Goal: Task Accomplishment & Management: Manage account settings

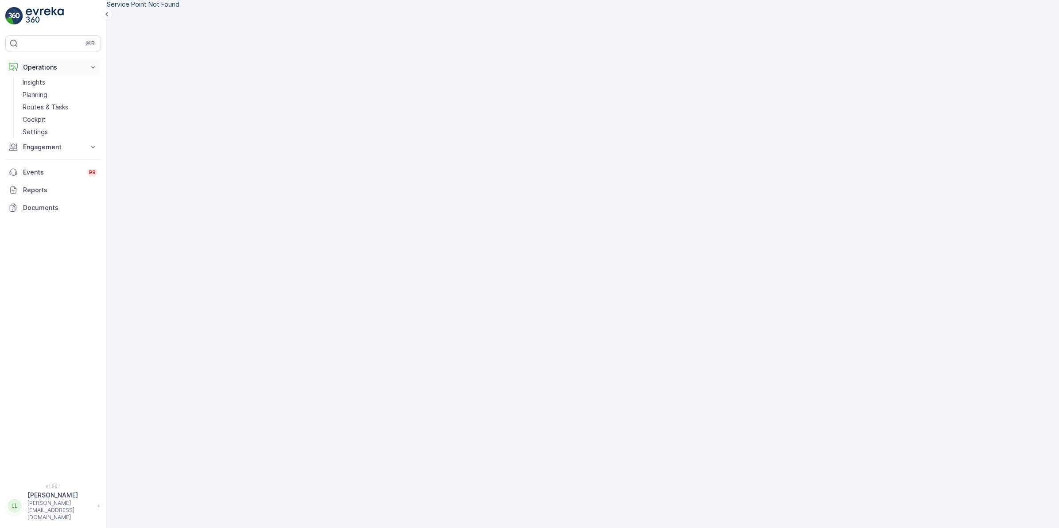
click at [59, 62] on button "Operations" at bounding box center [53, 67] width 96 height 18
click at [58, 67] on p "Operations" at bounding box center [53, 67] width 60 height 9
click at [41, 121] on p "Cockpit" at bounding box center [34, 119] width 23 height 9
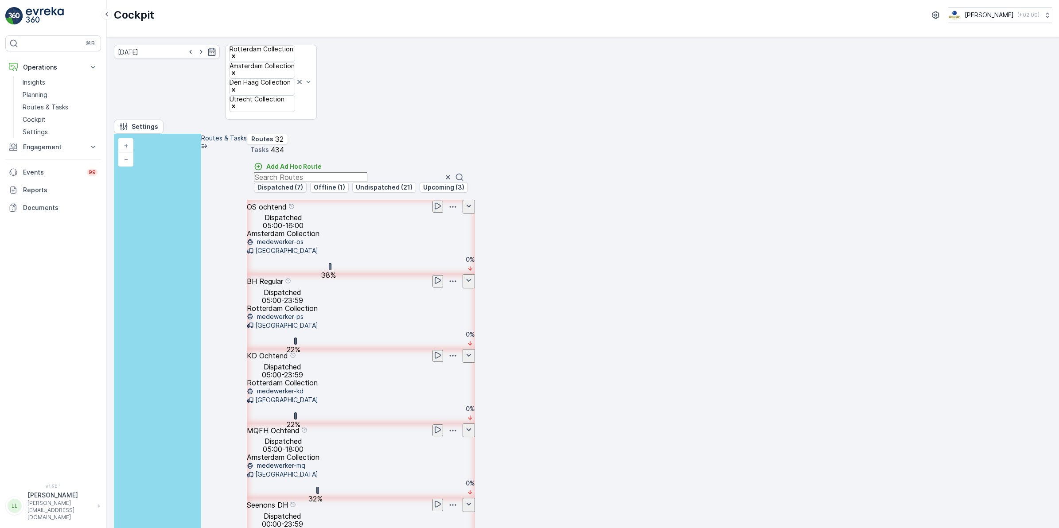
click at [303, 183] on p "Dispatched (7)" at bounding box center [280, 187] width 46 height 9
click at [367, 172] on input "text" at bounding box center [310, 177] width 113 height 10
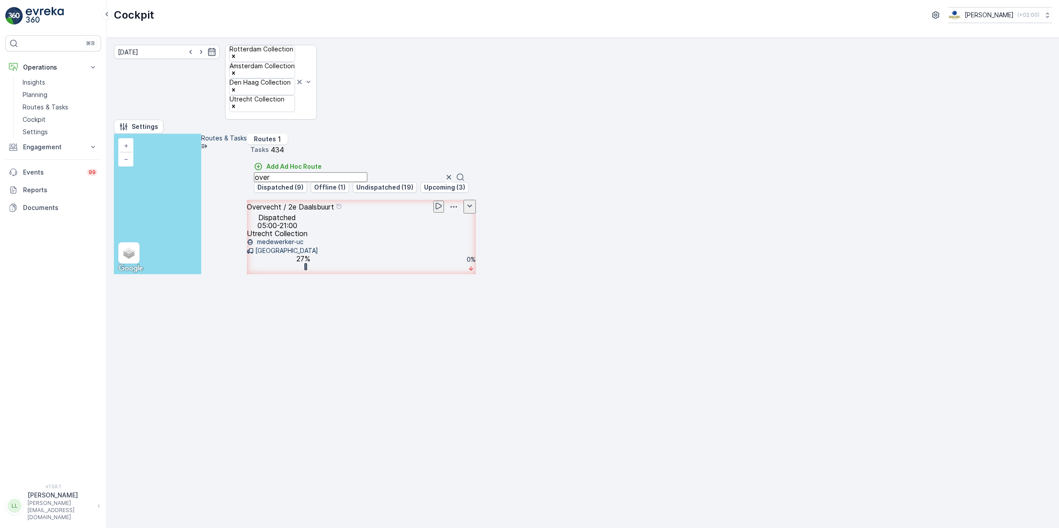
type input "over"
click at [451, 175] on icon "button" at bounding box center [449, 177] width 4 height 4
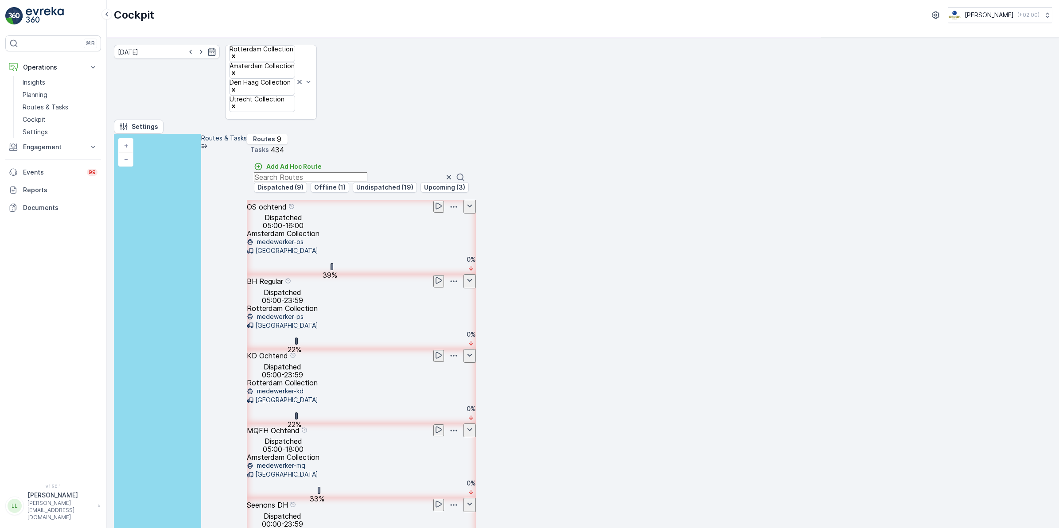
click at [367, 172] on input "text" at bounding box center [310, 177] width 113 height 10
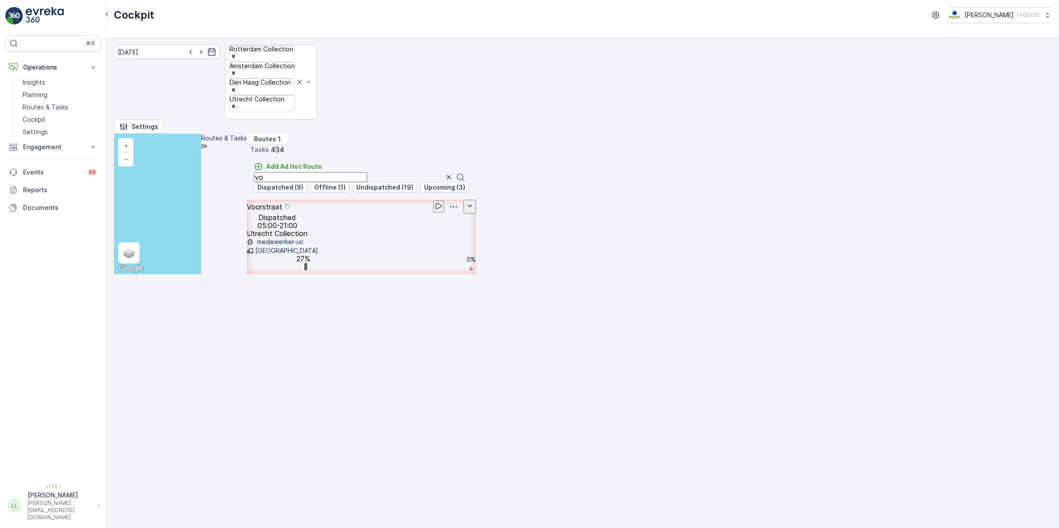
type input "v"
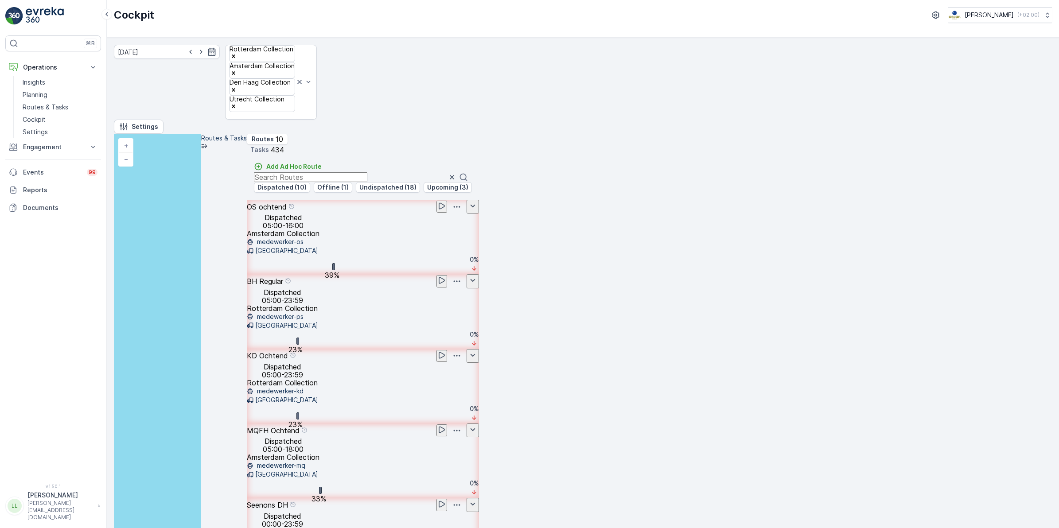
click at [367, 172] on input "text" at bounding box center [310, 177] width 113 height 10
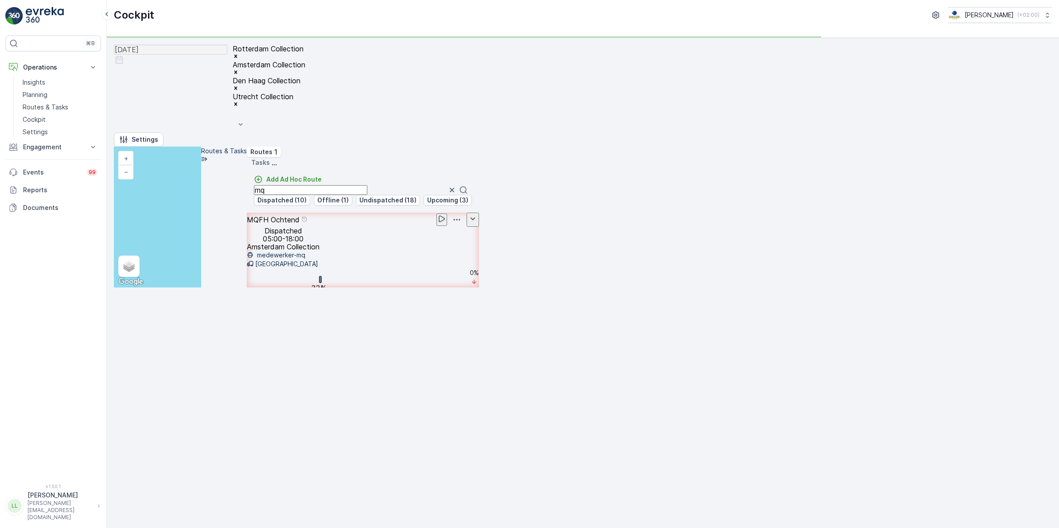
type input "m"
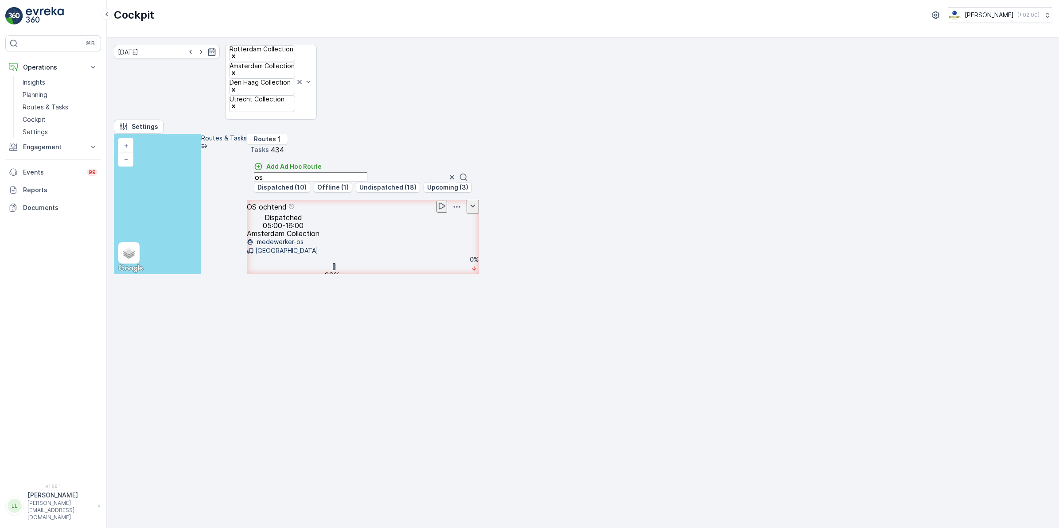
type input "os"
click at [456, 173] on icon "button" at bounding box center [451, 177] width 9 height 9
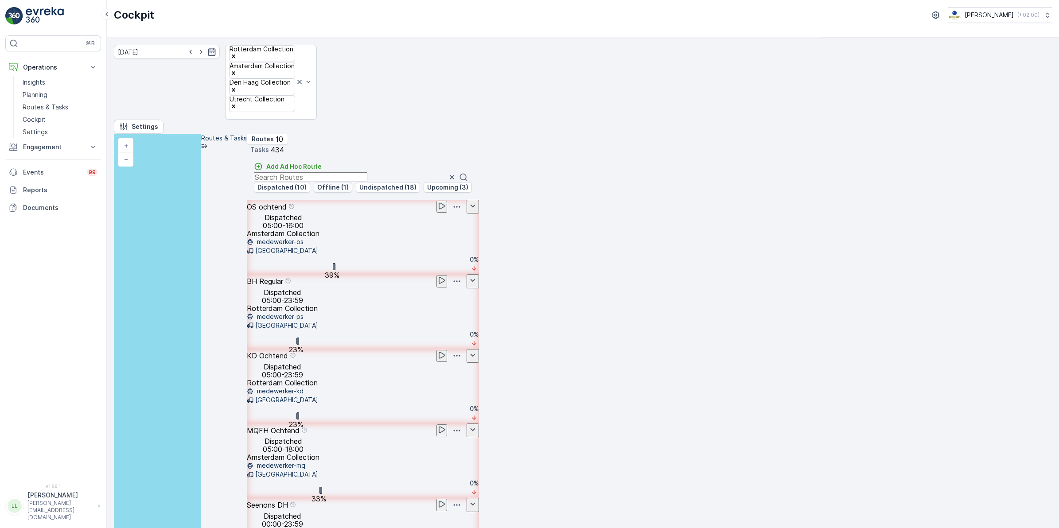
click at [349, 183] on p "Offline (1)" at bounding box center [332, 187] width 31 height 9
click at [307, 183] on p "Dispatched (10)" at bounding box center [281, 187] width 49 height 9
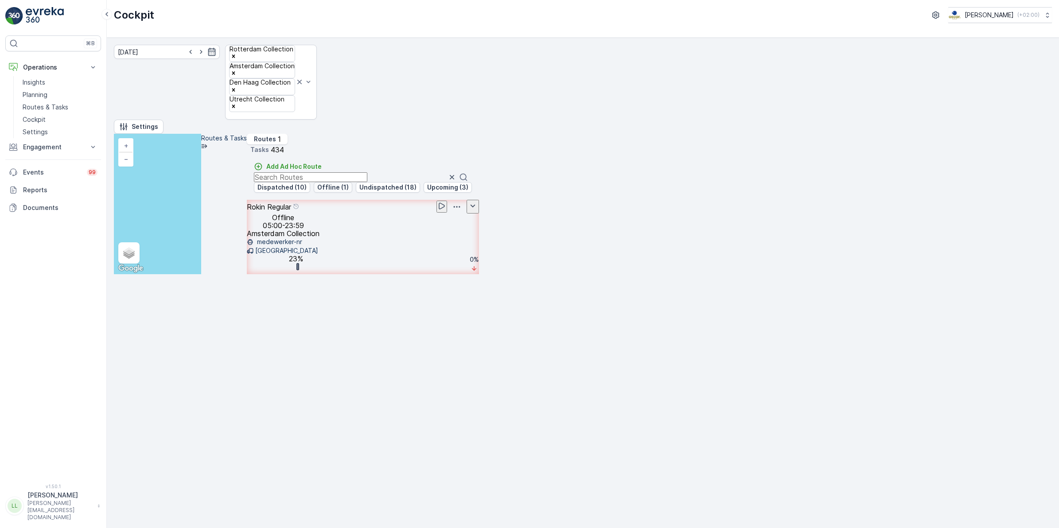
click at [349, 183] on p "Offline (1)" at bounding box center [332, 187] width 31 height 9
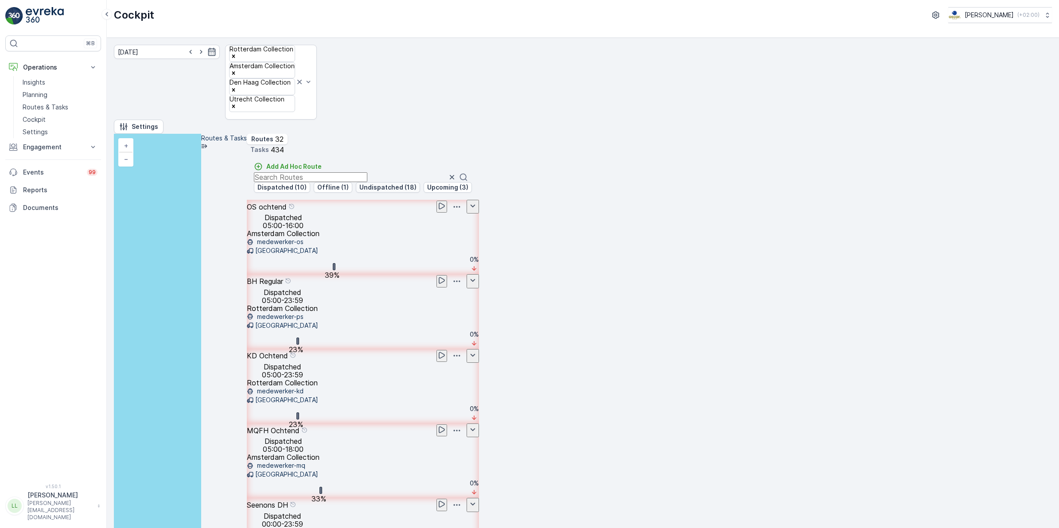
click at [416, 183] on p "Undispatched (18)" at bounding box center [387, 187] width 57 height 9
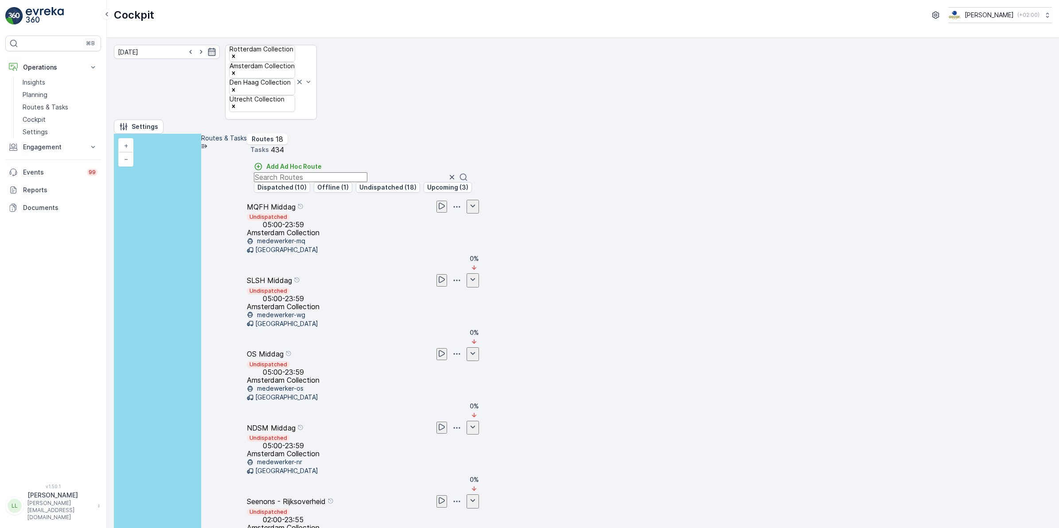
scroll to position [307, 0]
drag, startPoint x: 1032, startPoint y: 121, endPoint x: 992, endPoint y: 119, distance: 39.9
click at [416, 183] on p "Undispatched (18)" at bounding box center [387, 187] width 57 height 9
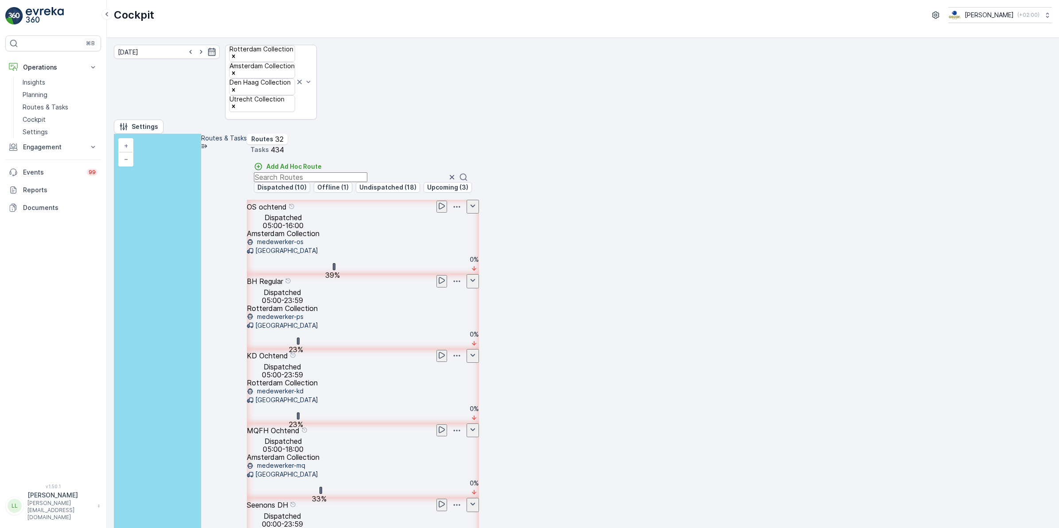
click at [307, 183] on p "Dispatched (10)" at bounding box center [281, 187] width 49 height 9
click at [367, 172] on input "text" at bounding box center [310, 177] width 113 height 10
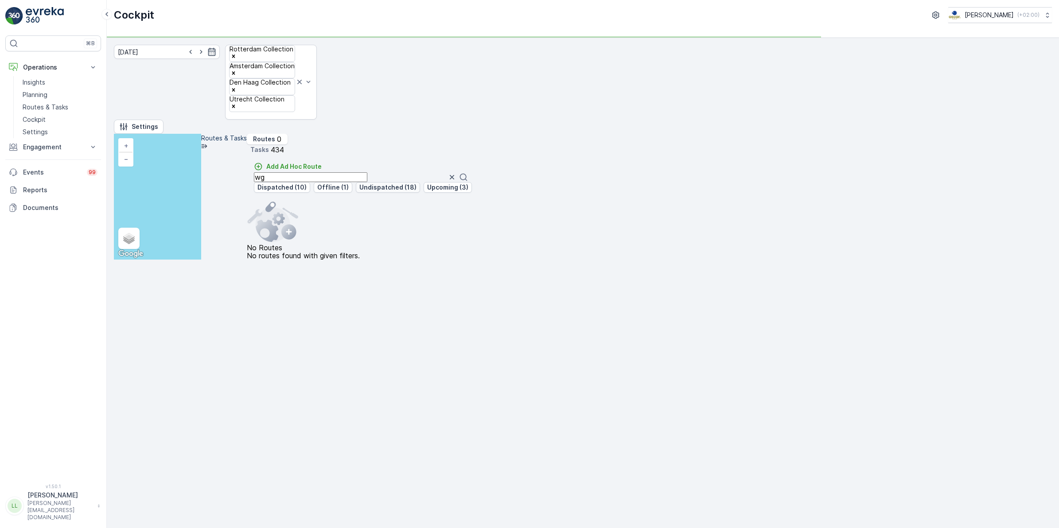
type input "wg"
click at [416, 183] on p "Undispatched (18)" at bounding box center [387, 187] width 57 height 9
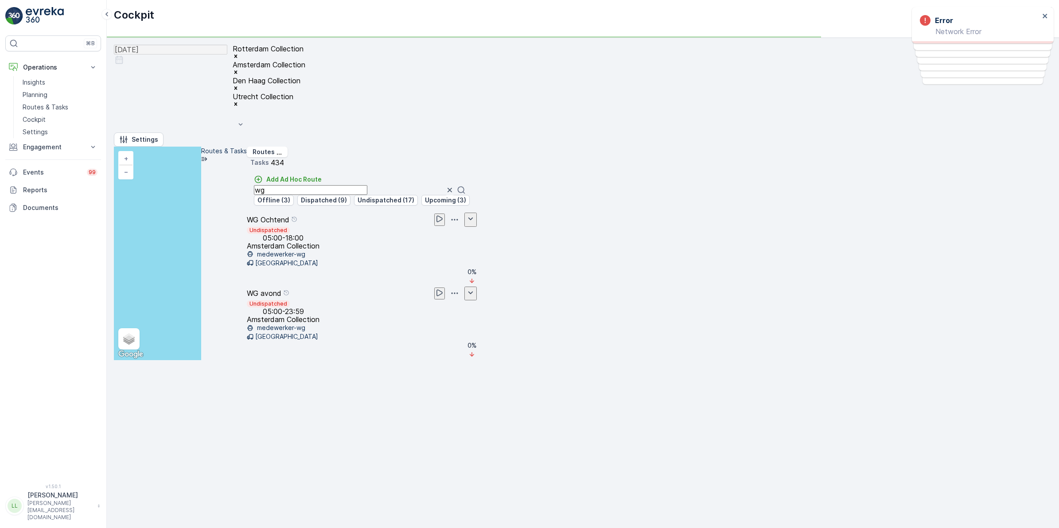
click at [454, 186] on icon "button" at bounding box center [449, 190] width 9 height 9
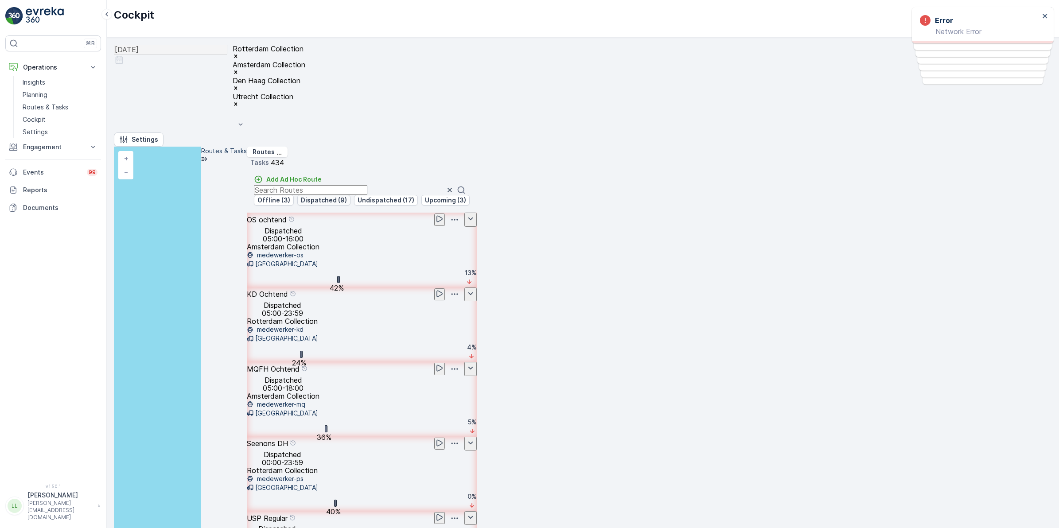
click at [347, 196] on p "Dispatched (9)" at bounding box center [324, 200] width 46 height 9
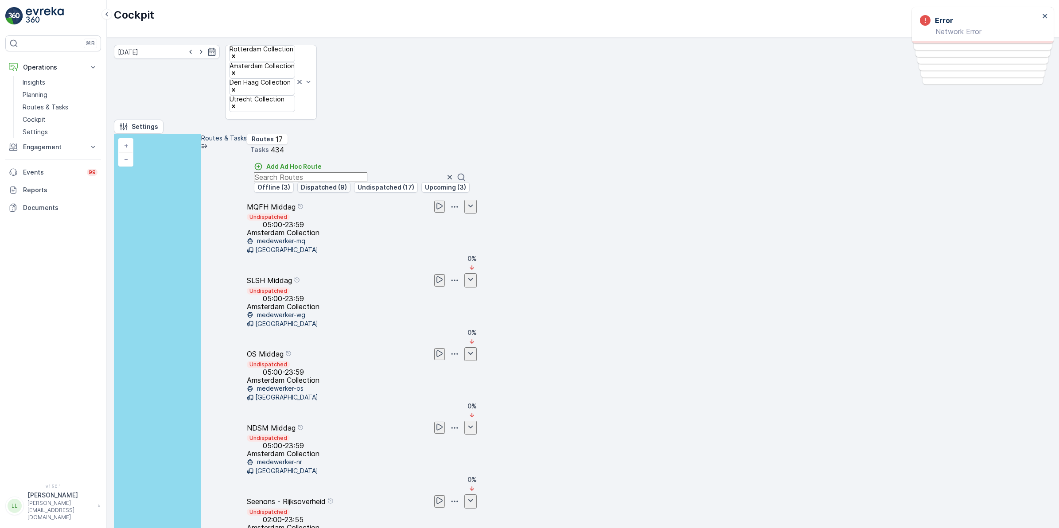
click at [414, 183] on p "Undispatched (17)" at bounding box center [386, 187] width 57 height 9
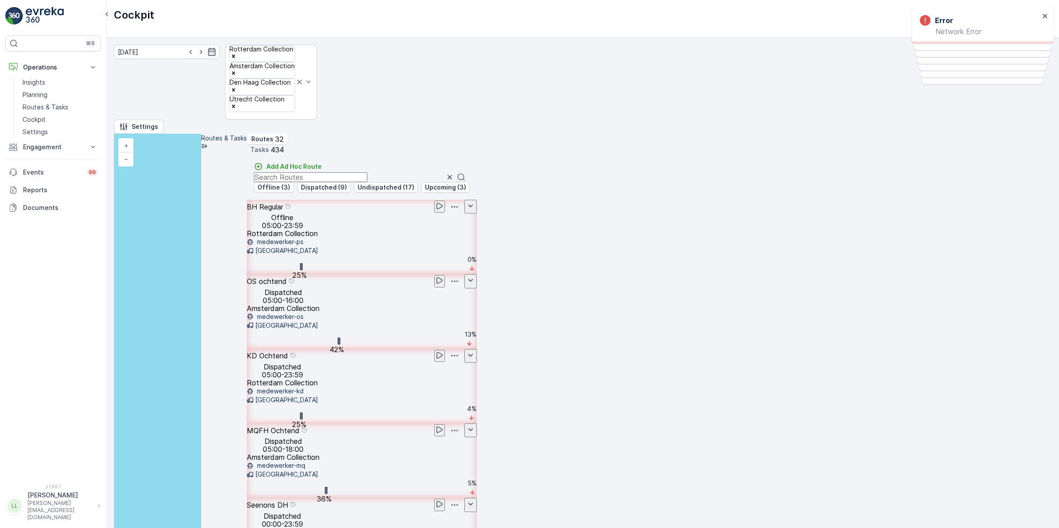
click at [367, 172] on input "text" at bounding box center [310, 177] width 113 height 10
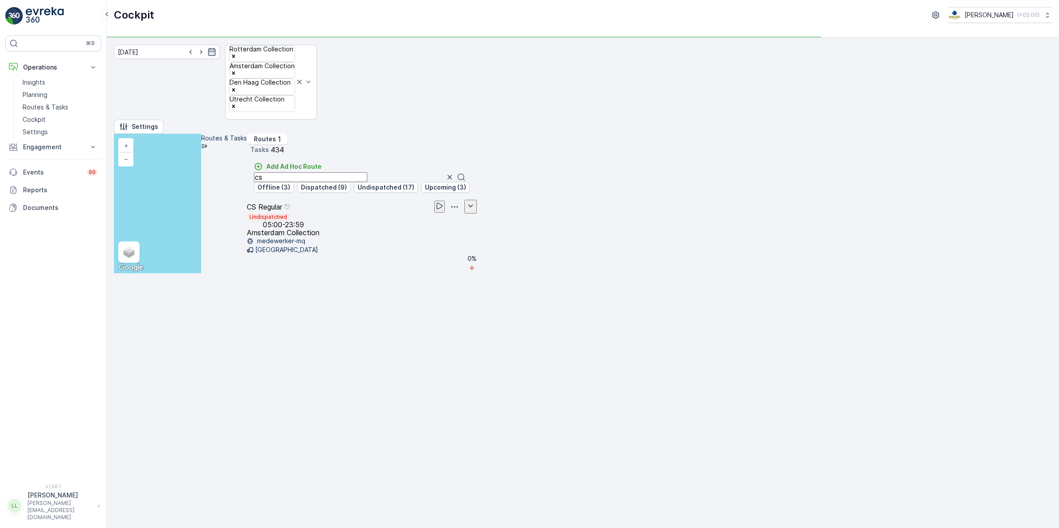
drag, startPoint x: 956, startPoint y: 121, endPoint x: 898, endPoint y: 127, distance: 57.4
click at [898, 134] on div "41 62 78 198 53 + − Satellite Roadmap Terrain Hybrid Leaflet Keyboard shortcuts…" at bounding box center [583, 204] width 938 height 140
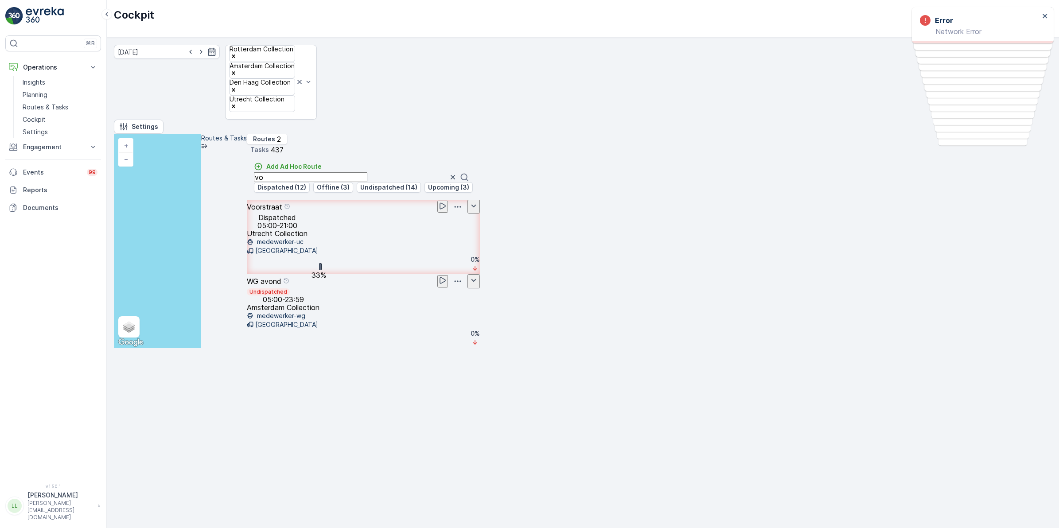
type input "v"
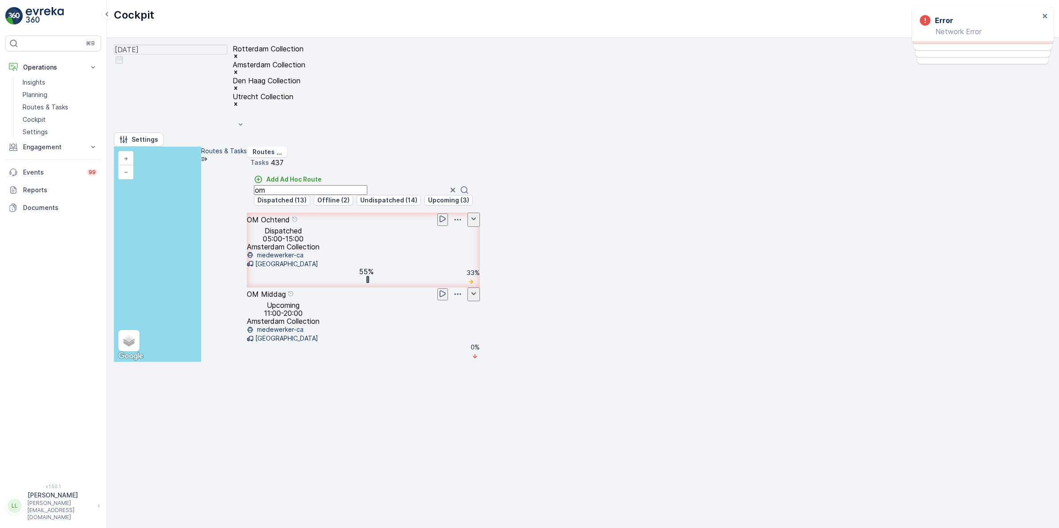
drag, startPoint x: 941, startPoint y: 126, endPoint x: 894, endPoint y: 126, distance: 47.0
click at [894, 147] on div "41 78 199 54 63 + − Satellite Roadmap Terrain Hybrid Leaflet Keyboard shortcuts…" at bounding box center [583, 254] width 938 height 215
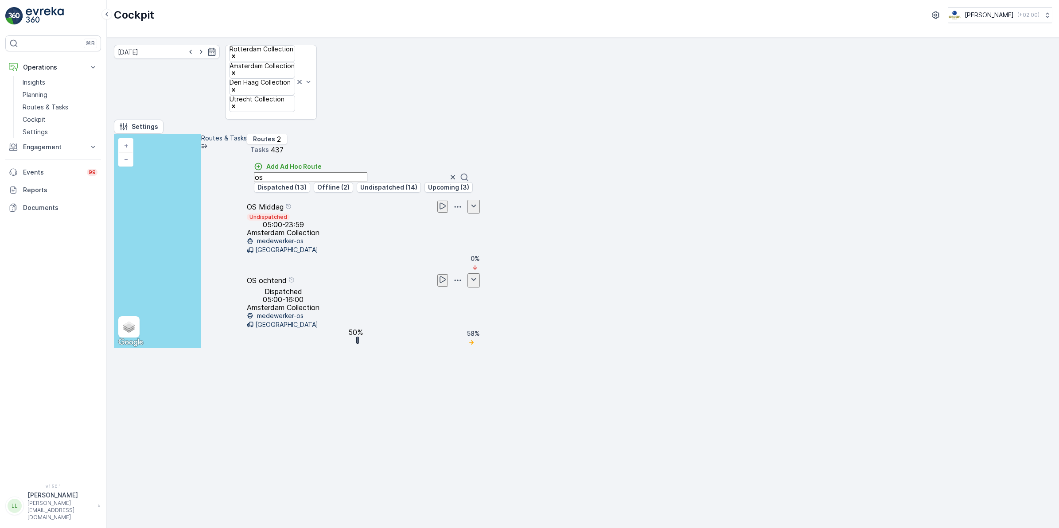
drag, startPoint x: 941, startPoint y: 123, endPoint x: 916, endPoint y: 130, distance: 25.3
click at [480, 162] on div "Add Ad Hoc Route os Dispatched (13) Offline (2) Undispatched (14) Upcoming (3)" at bounding box center [363, 177] width 233 height 31
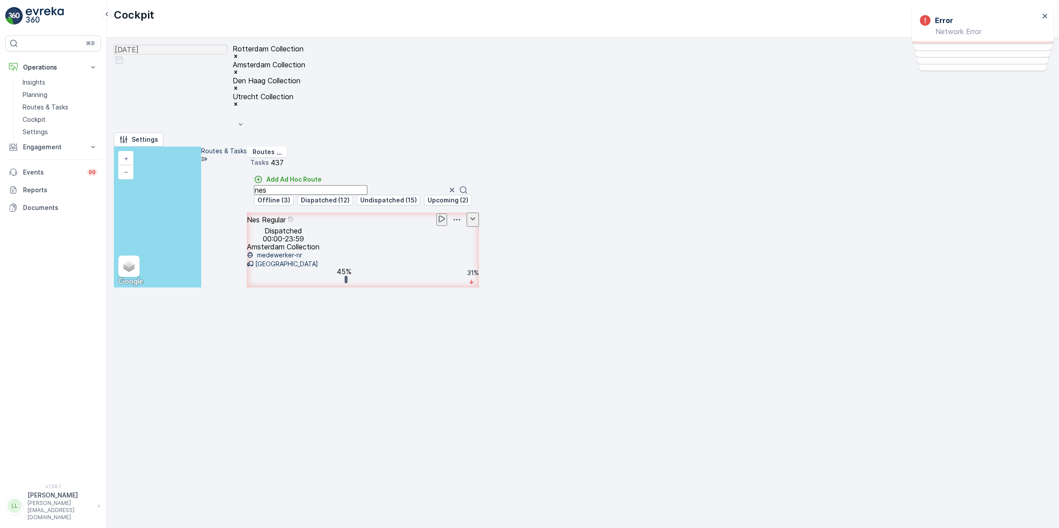
drag, startPoint x: 945, startPoint y: 123, endPoint x: 874, endPoint y: 123, distance: 70.4
click at [874, 147] on div "41 78 199 54 63 + − Satellite Roadmap Terrain Hybrid Leaflet Keyboard shortcuts…" at bounding box center [583, 217] width 938 height 141
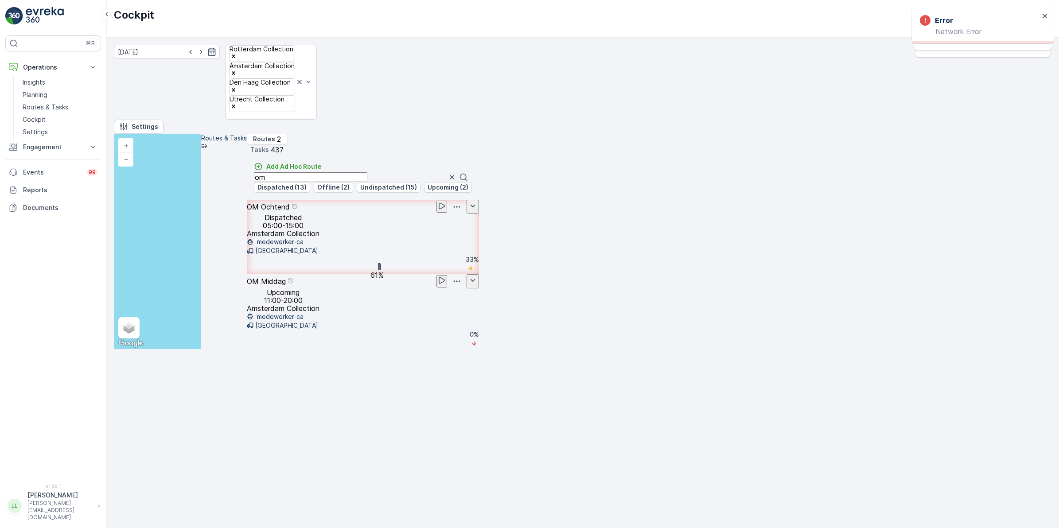
drag, startPoint x: 936, startPoint y: 129, endPoint x: 907, endPoint y: 130, distance: 29.3
click at [907, 134] on div "41 78 199 54 63 + − Satellite Roadmap Terrain Hybrid Leaflet Keyboard shortcuts…" at bounding box center [583, 241] width 938 height 215
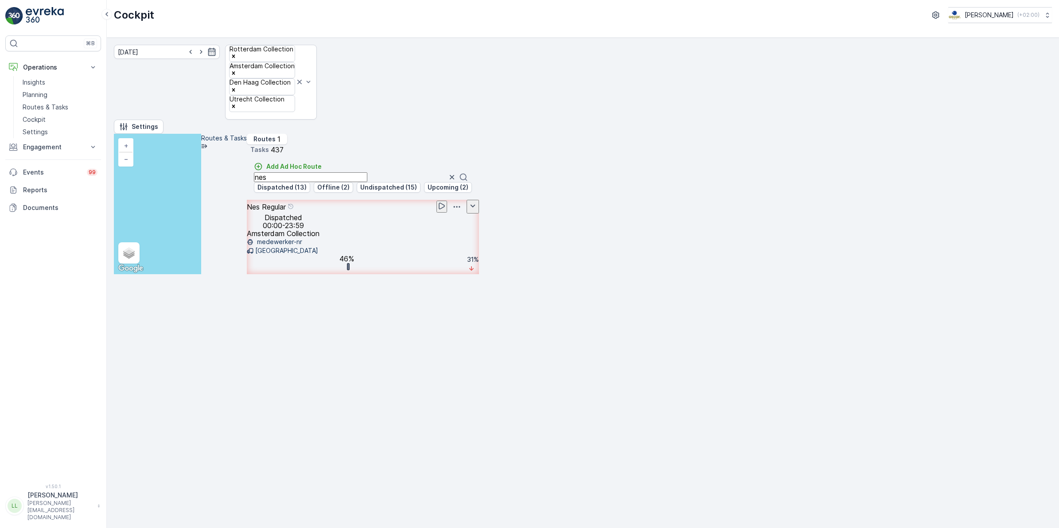
drag, startPoint x: 932, startPoint y: 124, endPoint x: 908, endPoint y: 125, distance: 23.5
click at [479, 162] on div "Add Ad Hoc Route nes Dispatched (13) Offline (2) Undispatched (15) Upcoming (2)" at bounding box center [363, 177] width 232 height 31
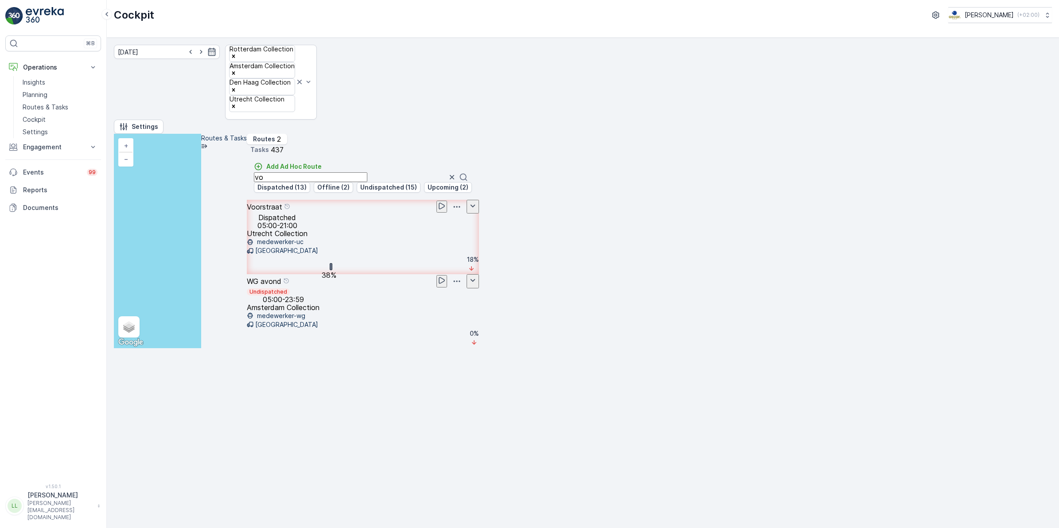
type input "voo"
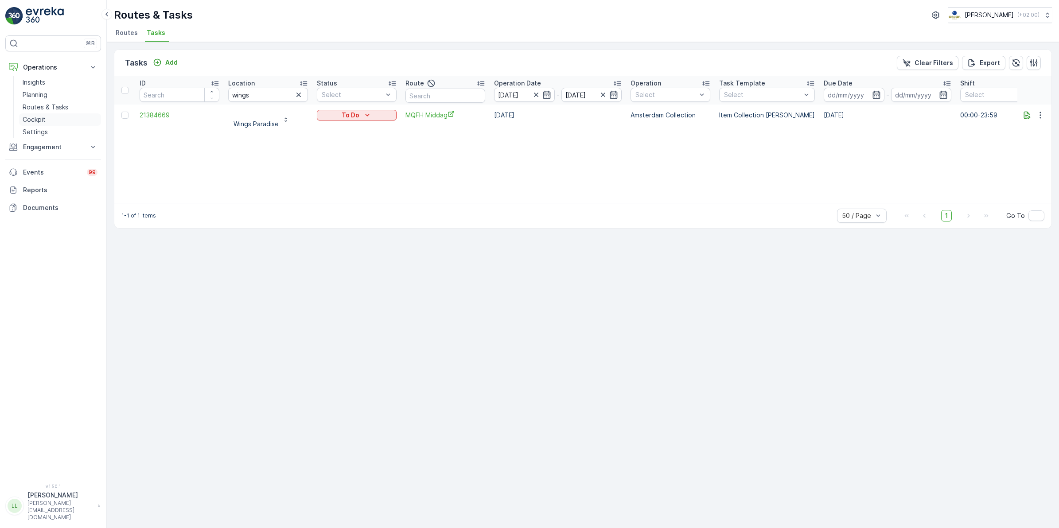
click at [30, 118] on p "Cockpit" at bounding box center [34, 119] width 23 height 9
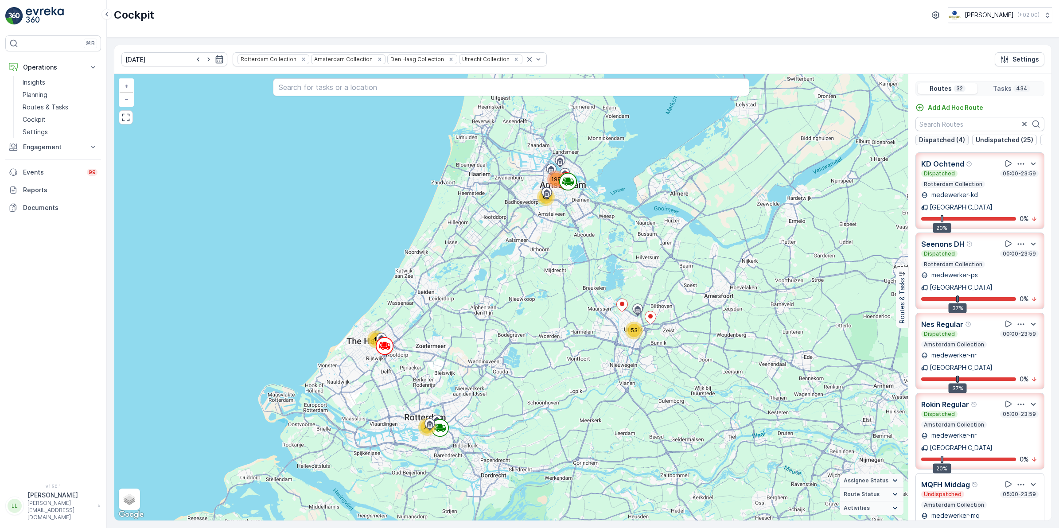
click at [942, 140] on p "Dispatched (4)" at bounding box center [942, 140] width 46 height 9
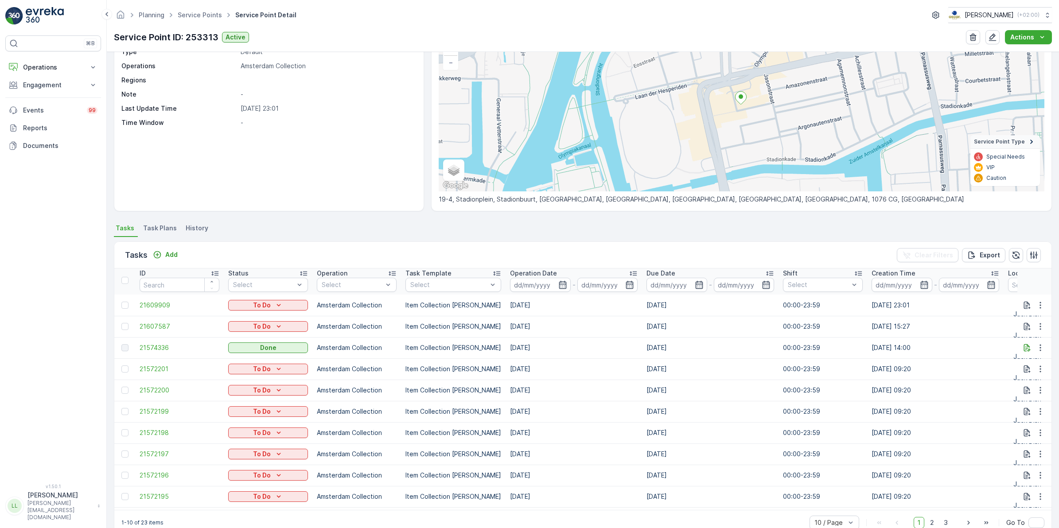
scroll to position [92, 0]
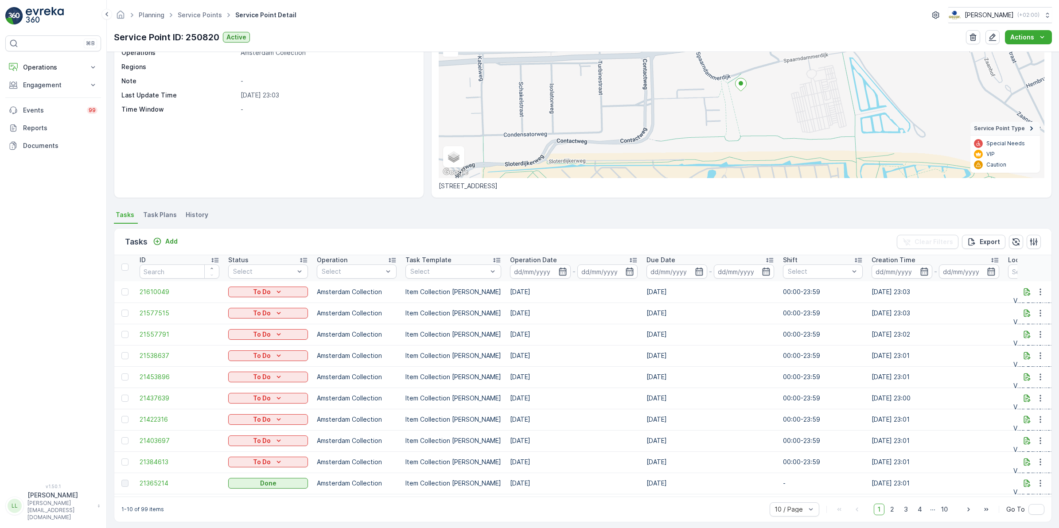
scroll to position [92, 0]
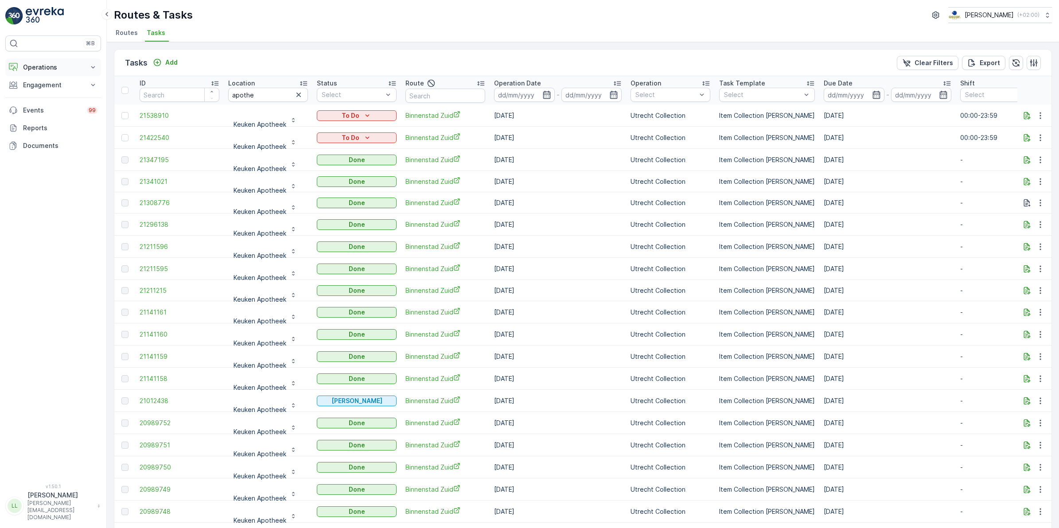
click at [49, 67] on p "Operations" at bounding box center [53, 67] width 60 height 9
drag, startPoint x: 268, startPoint y: 93, endPoint x: 273, endPoint y: 93, distance: 4.9
click at [269, 93] on input "apothe" at bounding box center [268, 95] width 80 height 14
click at [548, 93] on icon "button" at bounding box center [546, 94] width 9 height 9
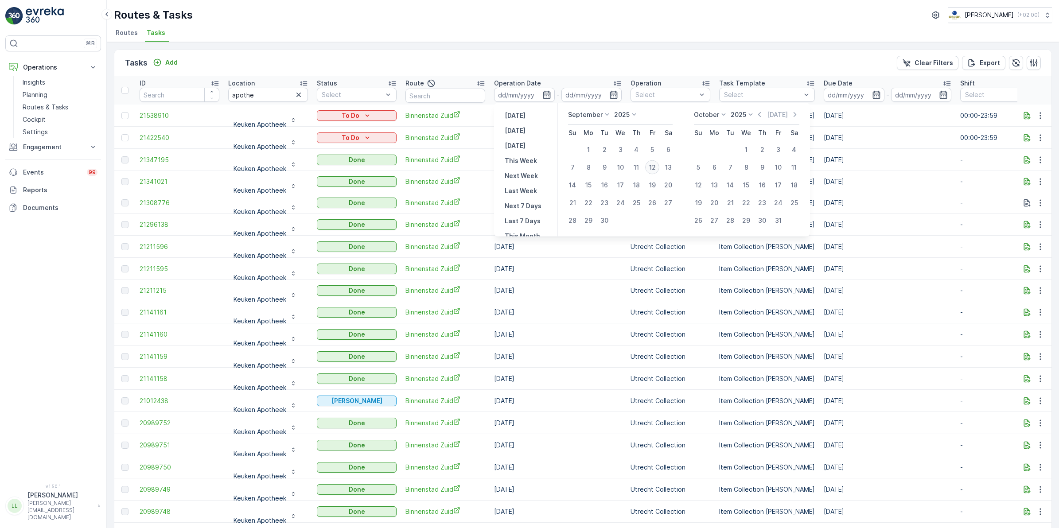
click at [654, 166] on div "12" at bounding box center [652, 167] width 14 height 14
type input "[DATE]"
click at [654, 166] on div "12" at bounding box center [652, 167] width 14 height 14
type input "[DATE]"
click at [654, 166] on div "12" at bounding box center [652, 167] width 14 height 14
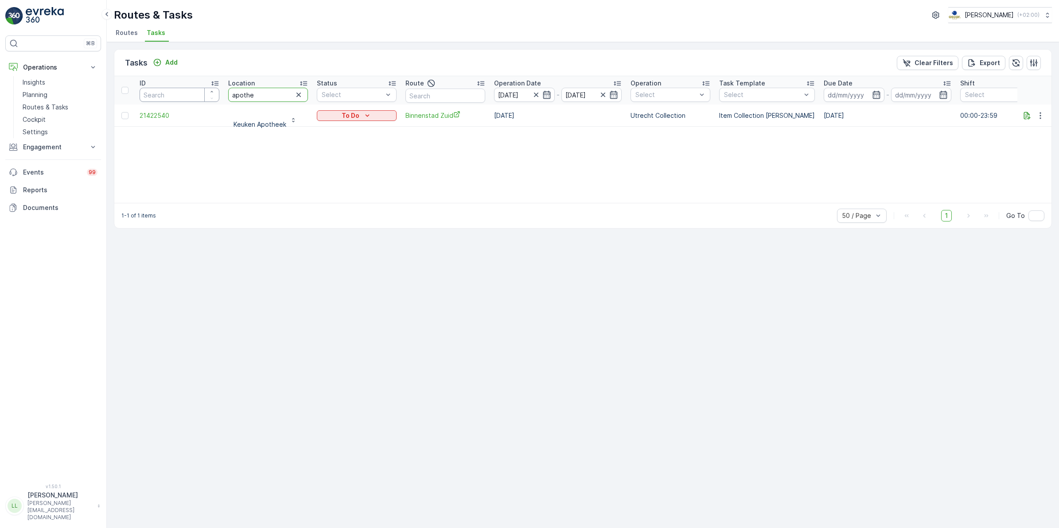
drag, startPoint x: 276, startPoint y: 93, endPoint x: 174, endPoint y: 95, distance: 102.4
click at [174, 95] on tr "ID Location apothe Status Select Route Operation Date 12.09.2025 - 12.09.2025 O…" at bounding box center [797, 90] width 1367 height 28
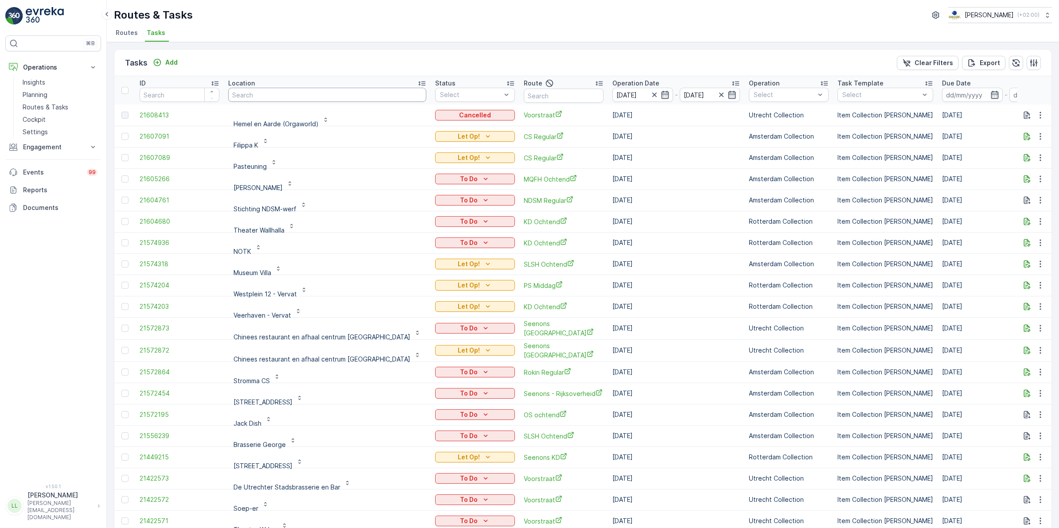
click at [339, 98] on input "text" at bounding box center [327, 95] width 198 height 14
type input "move"
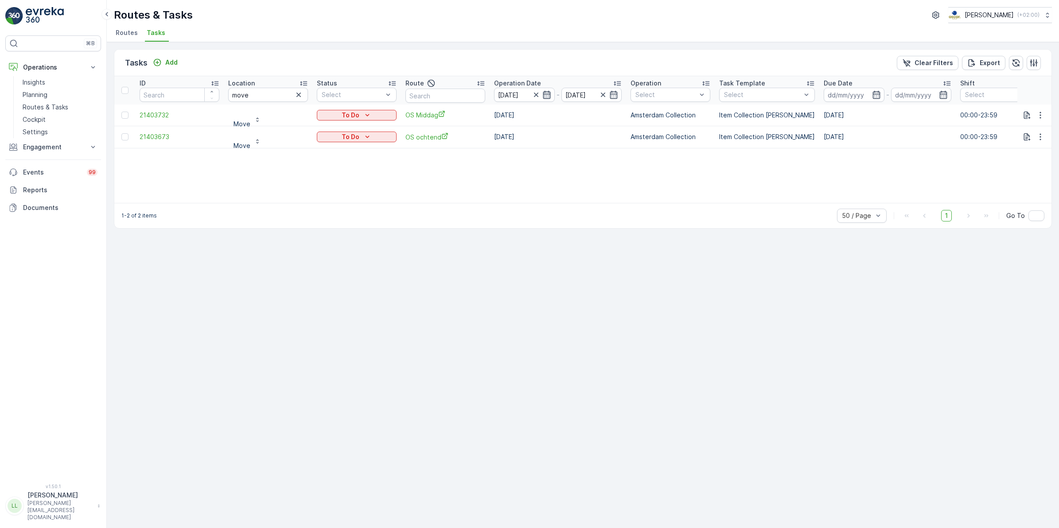
click at [547, 93] on icon "button" at bounding box center [546, 94] width 9 height 9
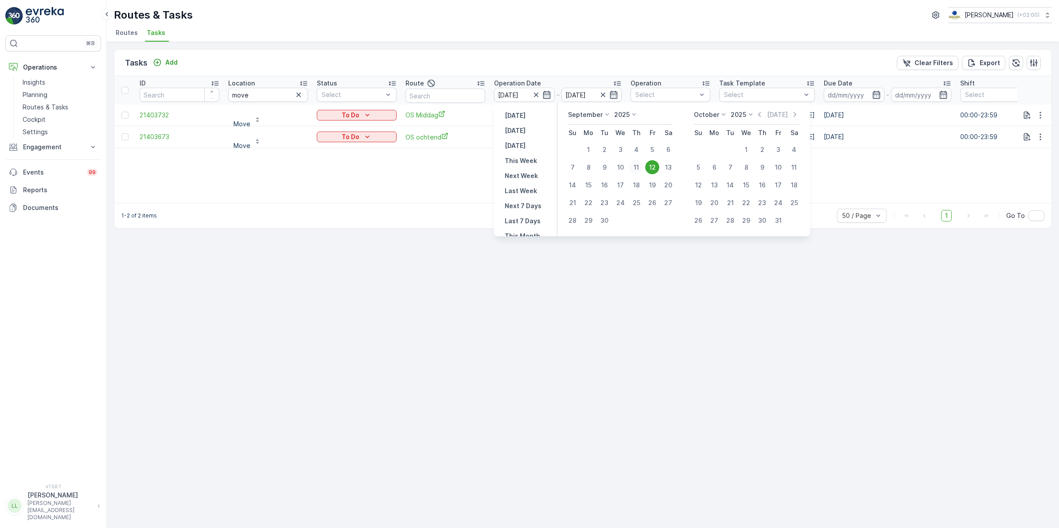
click at [638, 167] on div "11" at bounding box center [636, 167] width 14 height 14
type input "[DATE]"
click at [638, 167] on div "11" at bounding box center [636, 167] width 14 height 14
type input "11.09.2025"
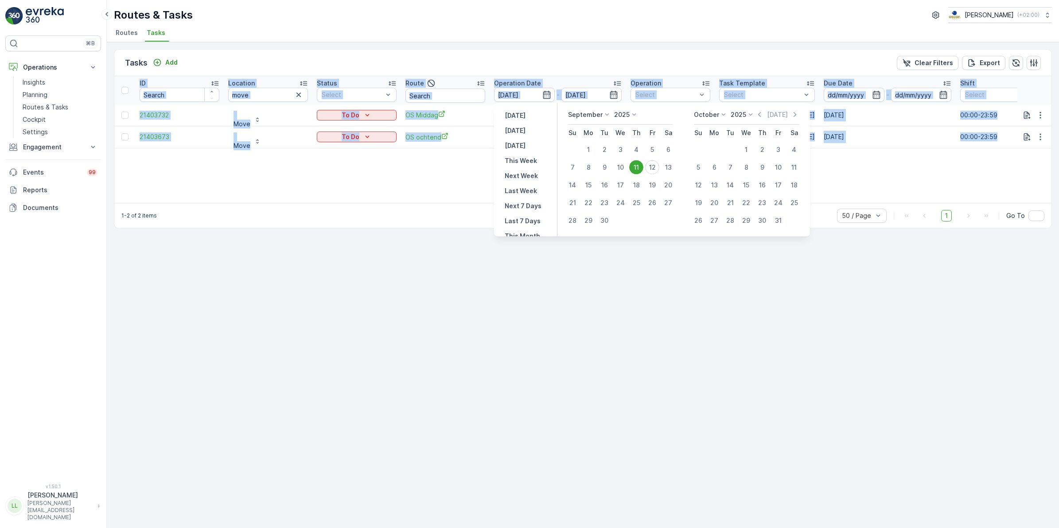
click at [638, 167] on div "ID Location move Status Select Route Operation Date 11.09.2025 - 11.09.2025 Ope…" at bounding box center [582, 139] width 937 height 127
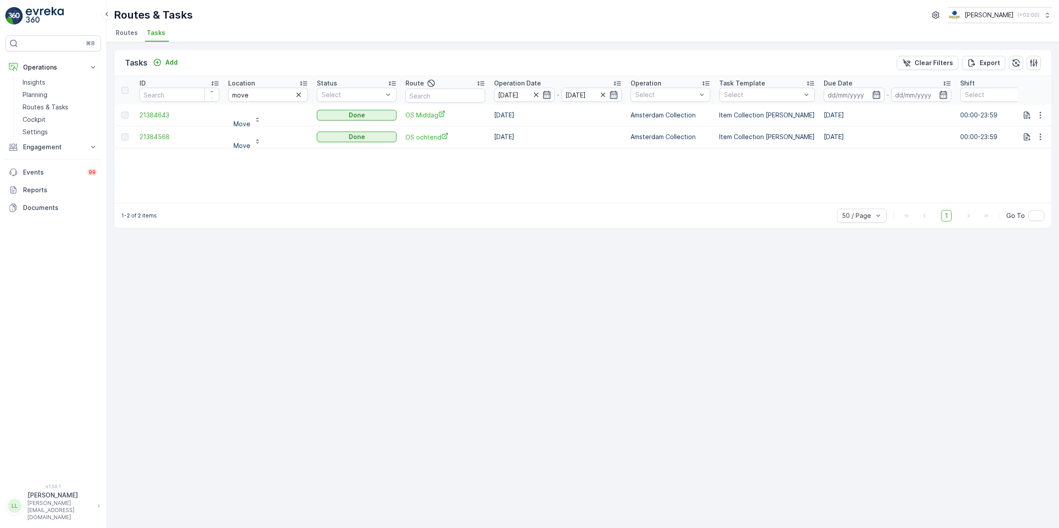
click at [530, 317] on div "Tasks Add Clear Filters Export ID Location move Status Select Route Operation D…" at bounding box center [583, 285] width 952 height 486
click at [210, 96] on tr "ID Location move Status Select Route Operation Date 11.09.2025 - 11.09.2025 Ope…" at bounding box center [797, 90] width 1367 height 28
type input "apoth"
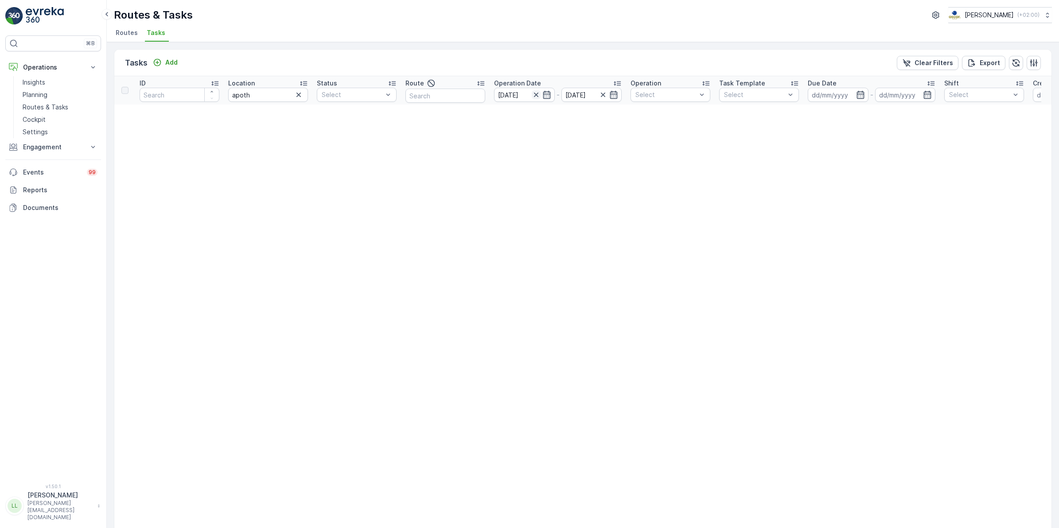
click at [536, 94] on icon "button" at bounding box center [536, 94] width 9 height 9
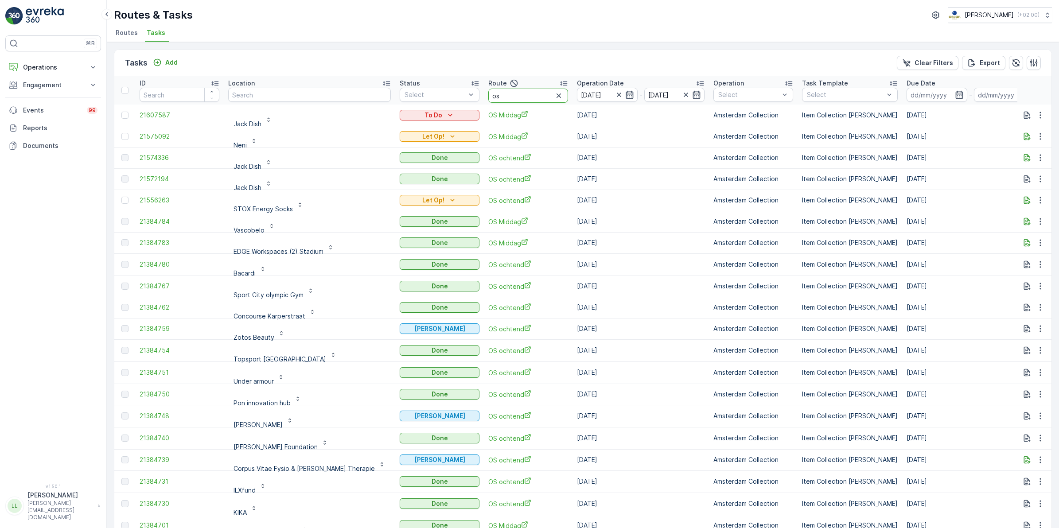
click at [512, 90] on input "os" at bounding box center [528, 96] width 80 height 14
type input "os o"
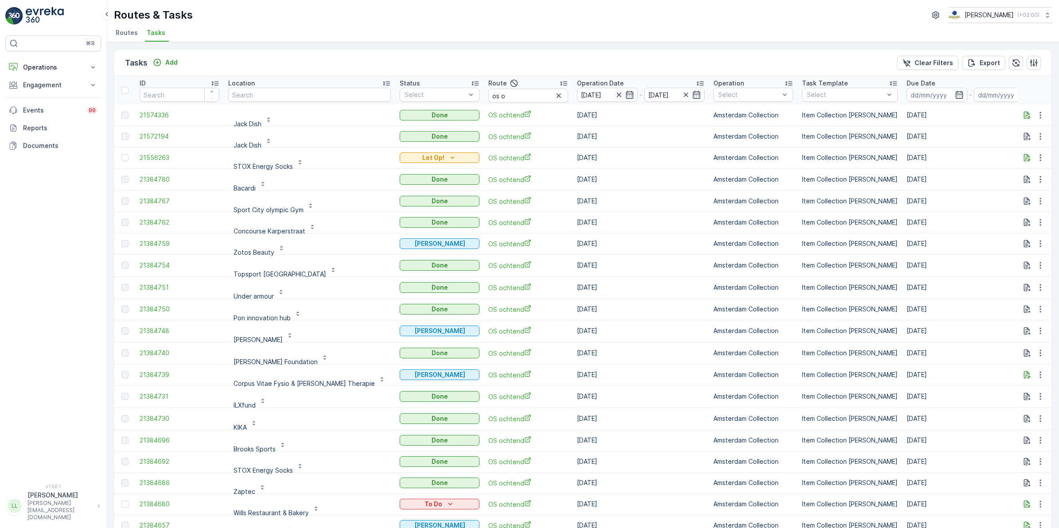
click at [616, 94] on icon "button" at bounding box center [618, 95] width 4 height 4
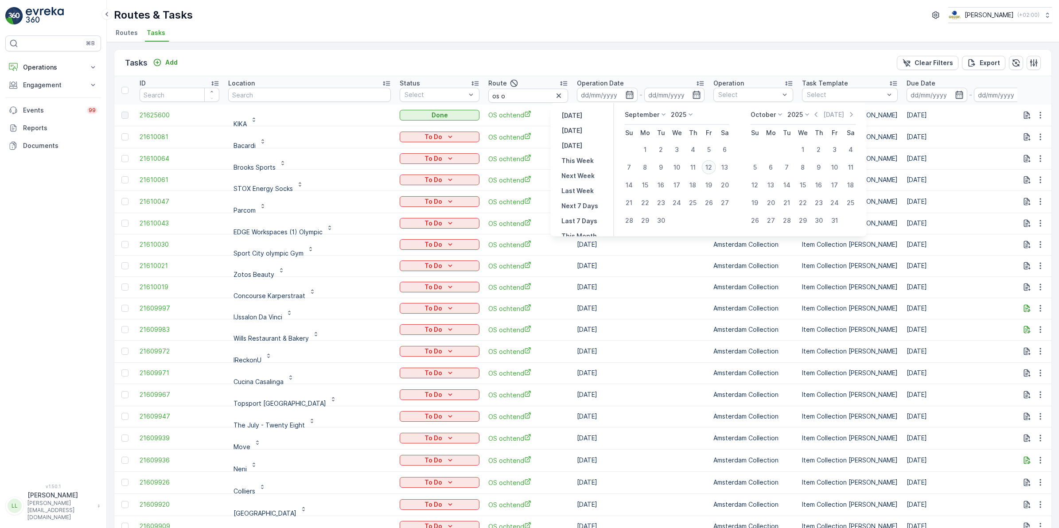
click at [710, 164] on div "12" at bounding box center [709, 167] width 14 height 14
type input "[DATE]"
click at [710, 164] on div "12" at bounding box center [709, 167] width 14 height 14
type input "[DATE]"
click at [710, 164] on div "12" at bounding box center [709, 167] width 14 height 14
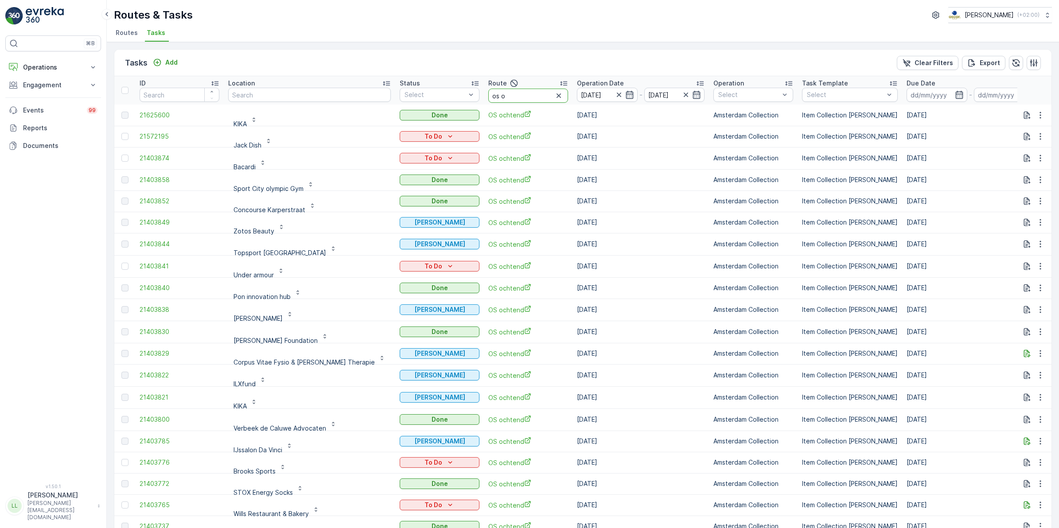
drag, startPoint x: 486, startPoint y: 96, endPoint x: 455, endPoint y: 94, distance: 31.5
click at [455, 94] on tr "ID Location Status Select Route os o Operation Date 12.09.2025 - 12.09.2025 Ope…" at bounding box center [839, 90] width 1450 height 28
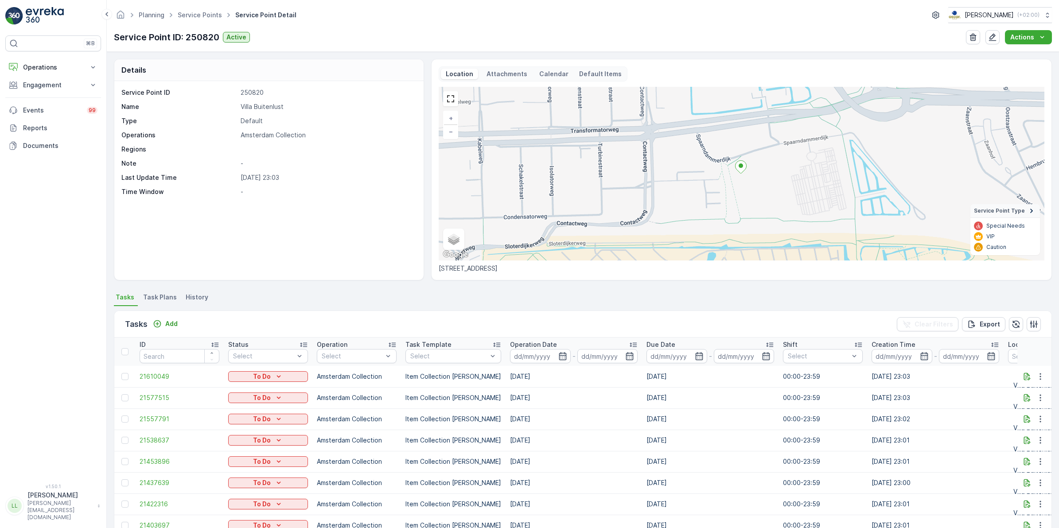
scroll to position [2, 0]
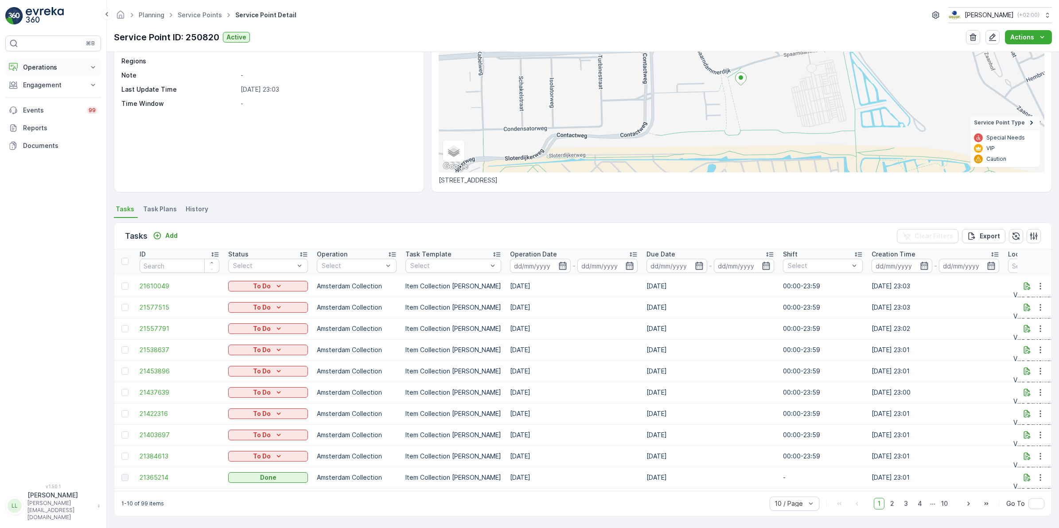
click at [49, 66] on p "Operations" at bounding box center [53, 67] width 60 height 9
click at [58, 105] on p "Routes & Tasks" at bounding box center [46, 107] width 46 height 9
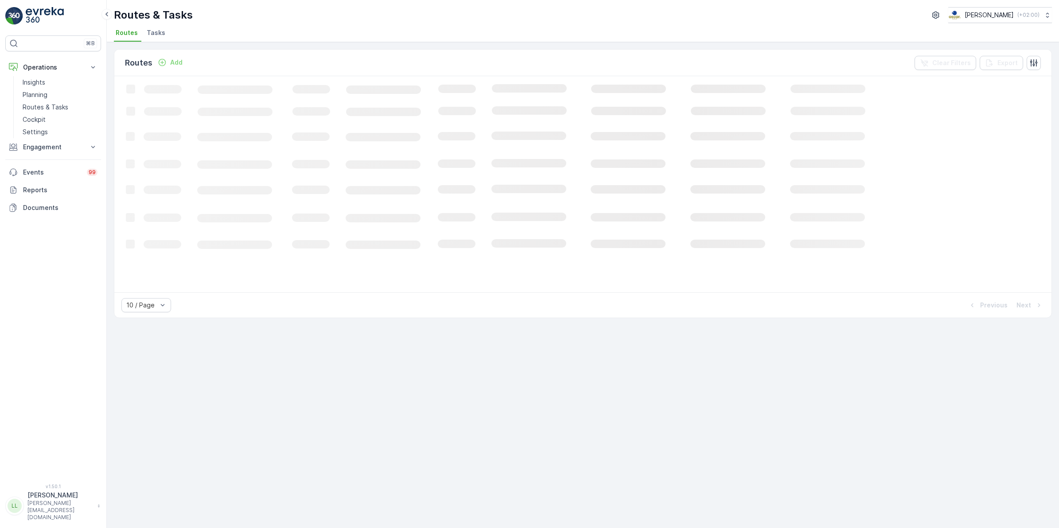
click at [149, 35] on span "Tasks" at bounding box center [156, 32] width 19 height 9
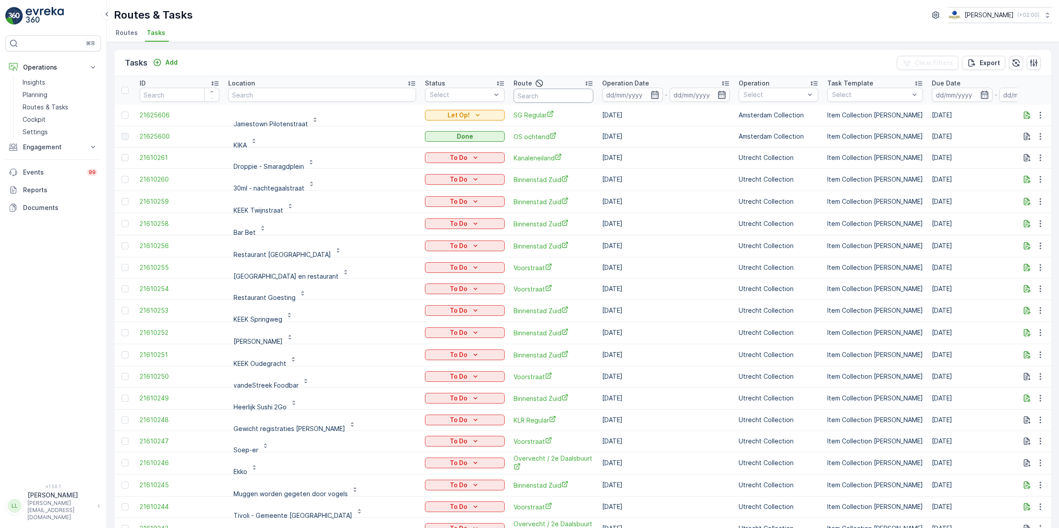
click at [513, 96] on input "text" at bounding box center [553, 96] width 80 height 14
type input "om"
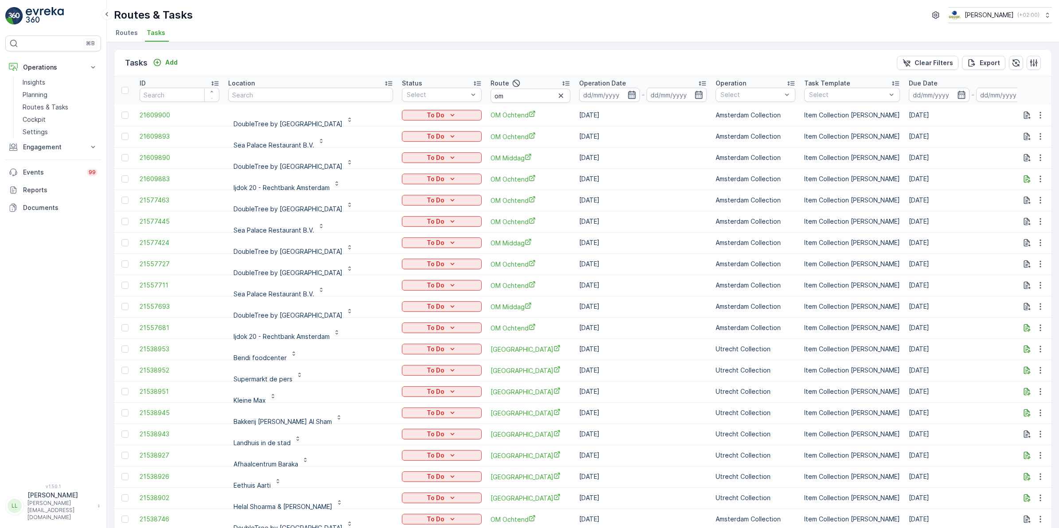
click at [635, 96] on icon "button" at bounding box center [632, 95] width 8 height 8
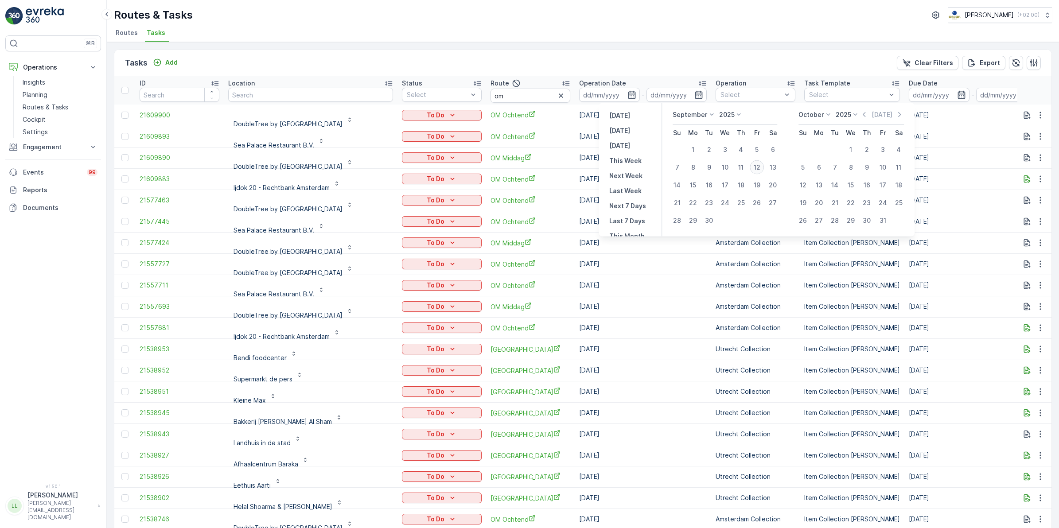
click at [757, 167] on div "12" at bounding box center [757, 167] width 14 height 14
type input "[DATE]"
click at [757, 167] on div "12" at bounding box center [757, 167] width 14 height 14
type input "[DATE]"
click at [757, 167] on div "12" at bounding box center [757, 167] width 14 height 14
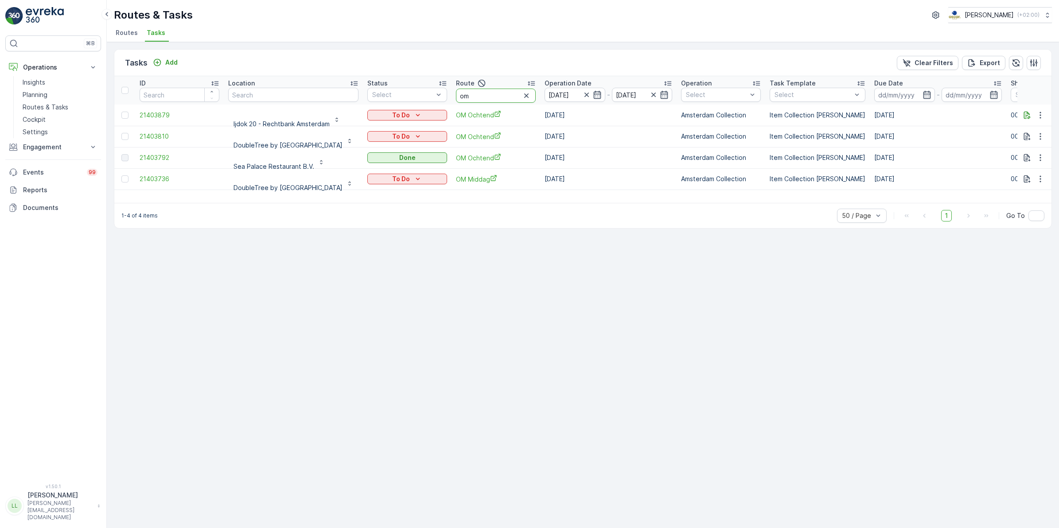
click at [534, 93] on input "om" at bounding box center [496, 96] width 80 height 14
drag, startPoint x: 529, startPoint y: 97, endPoint x: 501, endPoint y: 97, distance: 27.0
click at [501, 97] on tr "ID Location Status Select Route om Operation Date 12.09.2025 - 12.09.2025 Opera…" at bounding box center [822, 90] width 1417 height 28
type input "n"
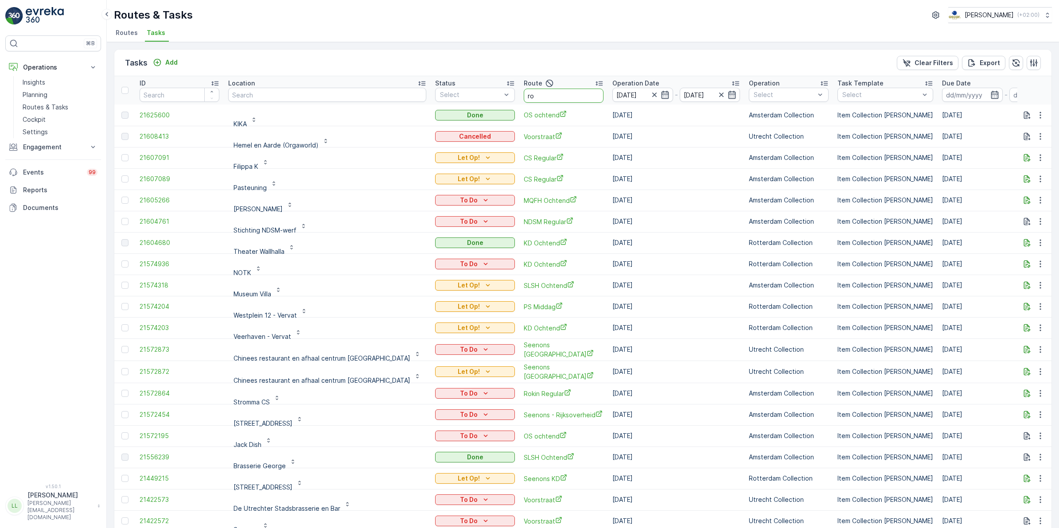
type input "rok"
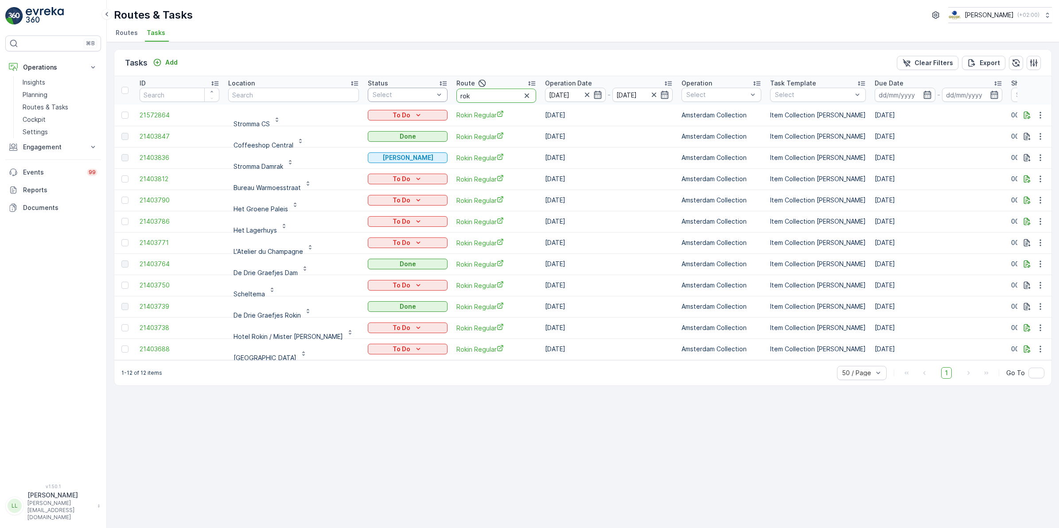
drag, startPoint x: 452, startPoint y: 97, endPoint x: 422, endPoint y: 96, distance: 29.7
click at [422, 96] on tr "ID Location Status Select Route rok Operation Date 12.09.2025 - 12.09.2025 Oper…" at bounding box center [823, 90] width 1418 height 28
click at [473, 65] on div "Tasks Add Clear Filters Export" at bounding box center [582, 63] width 937 height 27
drag, startPoint x: 455, startPoint y: 102, endPoint x: 366, endPoint y: 101, distance: 89.1
click at [366, 101] on tr "ID Location Status Select Route rok Operation Date [DATE] - [DATE] Operation Se…" at bounding box center [823, 90] width 1418 height 28
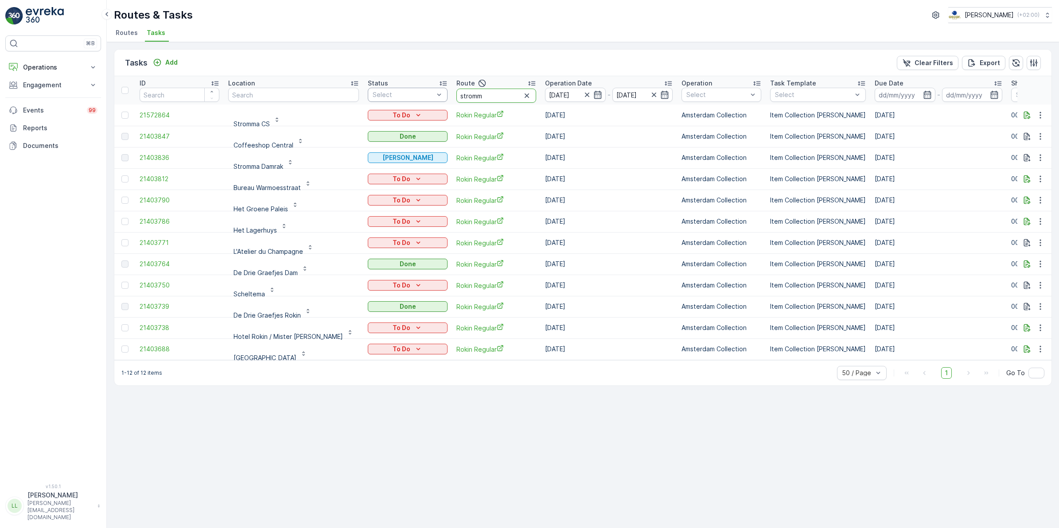
type input "stromma"
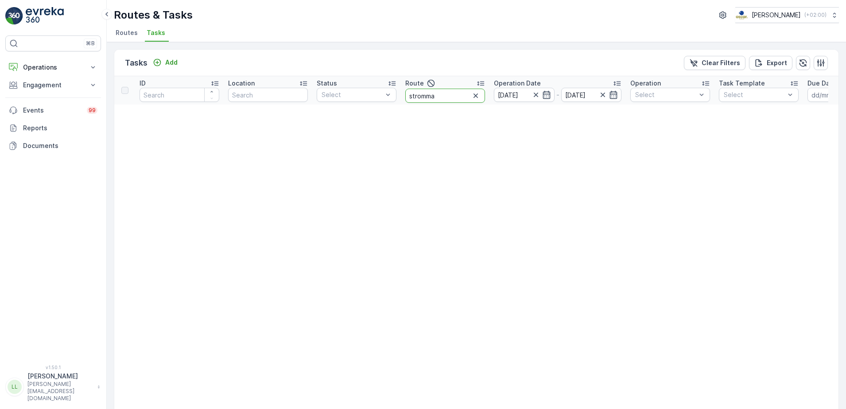
drag, startPoint x: 455, startPoint y: 94, endPoint x: 400, endPoint y: 86, distance: 56.0
click at [400, 86] on tr "ID Location Status Select Route stromma Operation Date 12.09.2025 - 12.09.2025 …" at bounding box center [777, 90] width 1327 height 28
type input "cs"
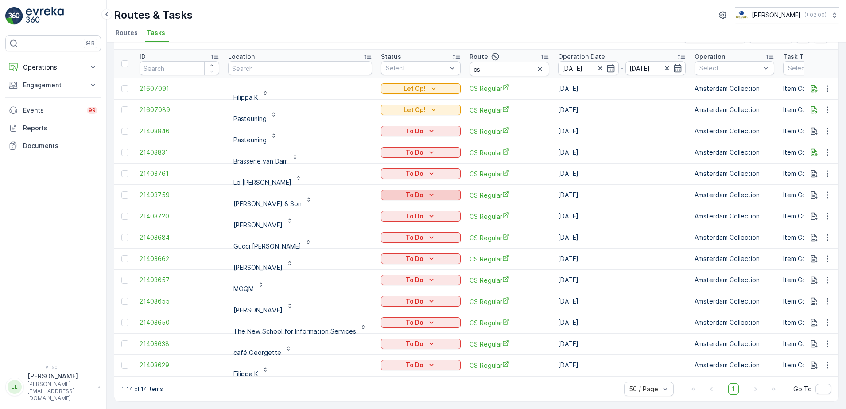
scroll to position [2, 0]
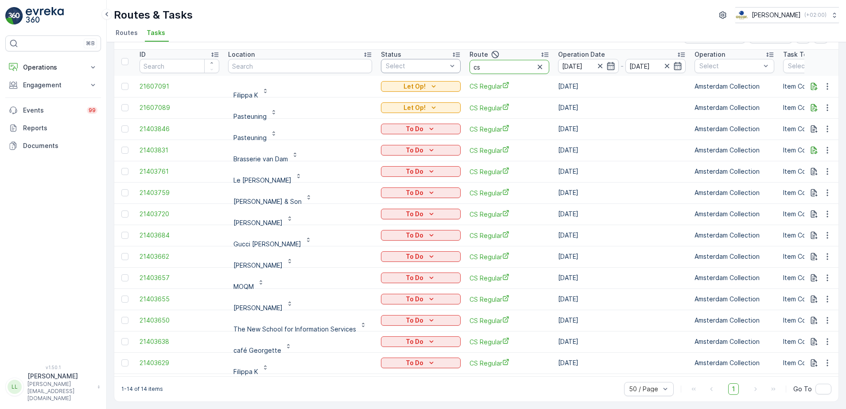
drag, startPoint x: 491, startPoint y: 62, endPoint x: 436, endPoint y: 63, distance: 54.5
click at [436, 63] on tr "ID Location Status Select Route cs Operation Date 12.09.2025 - 12.09.2025 Opera…" at bounding box center [829, 61] width 1431 height 28
type input "rokin"
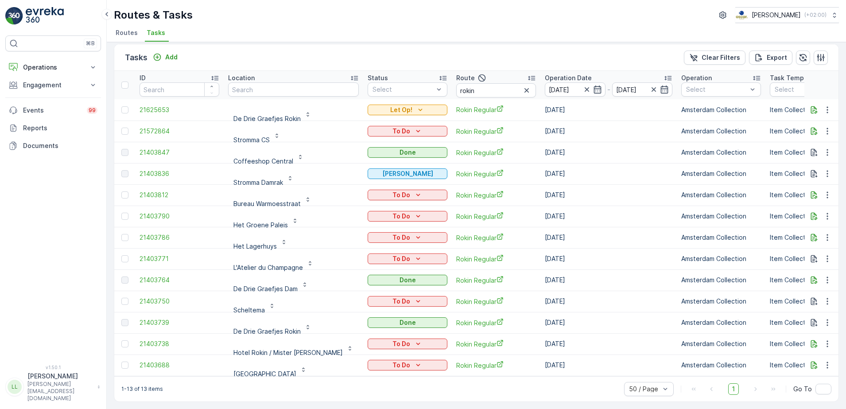
scroll to position [10, 0]
click at [812, 108] on icon "button" at bounding box center [814, 109] width 9 height 9
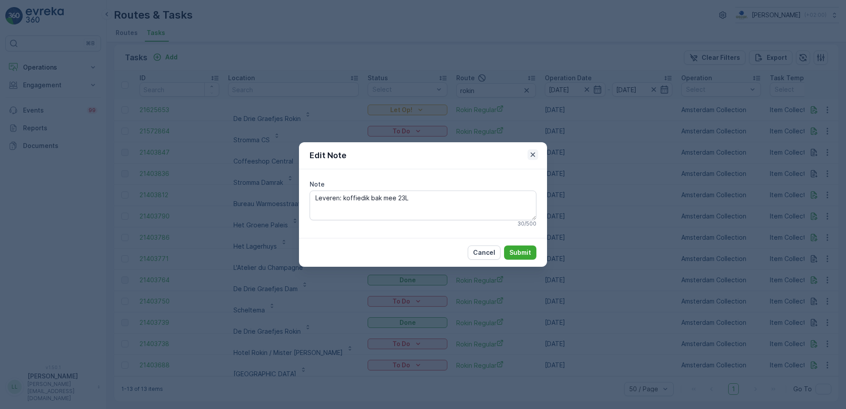
click at [536, 153] on icon "button" at bounding box center [533, 154] width 9 height 9
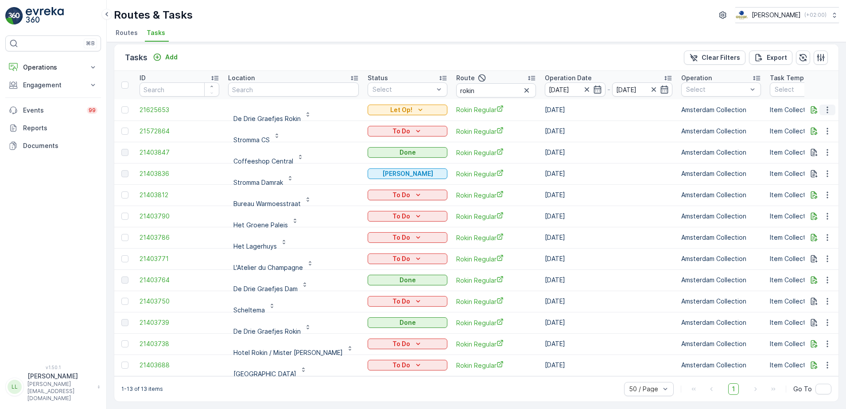
click at [823, 106] on icon "button" at bounding box center [827, 109] width 9 height 9
click at [806, 143] on span "Change Route" at bounding box center [804, 143] width 43 height 9
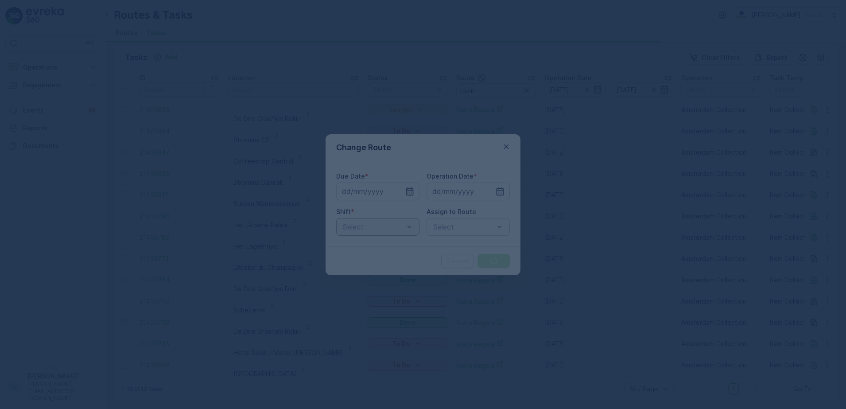
type input "[DATE]"
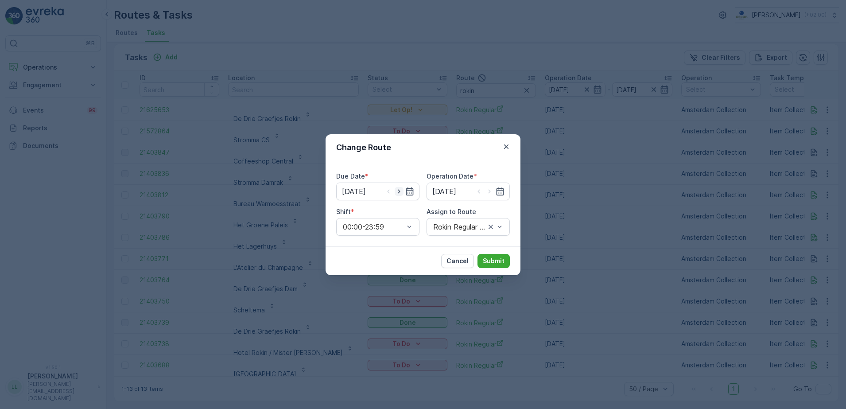
click at [396, 192] on icon "button" at bounding box center [399, 191] width 9 height 9
type input "[DATE]"
drag, startPoint x: 487, startPoint y: 191, endPoint x: 490, endPoint y: 195, distance: 4.7
click at [488, 191] on icon "button" at bounding box center [489, 191] width 9 height 9
type input "[DATE]"
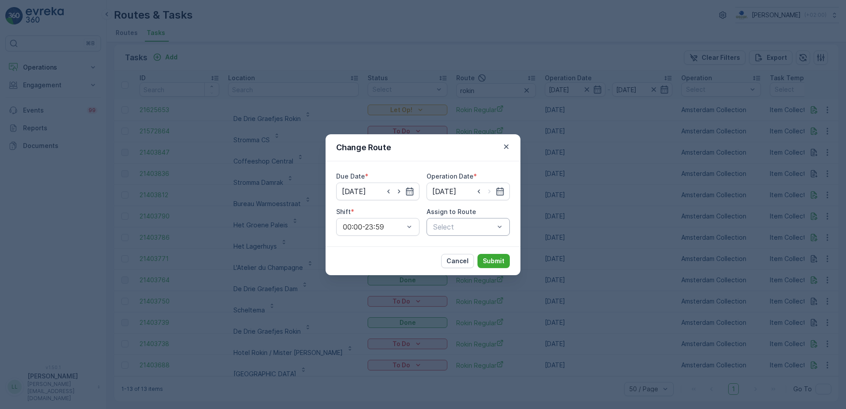
click at [471, 220] on div "Select" at bounding box center [468, 227] width 83 height 18
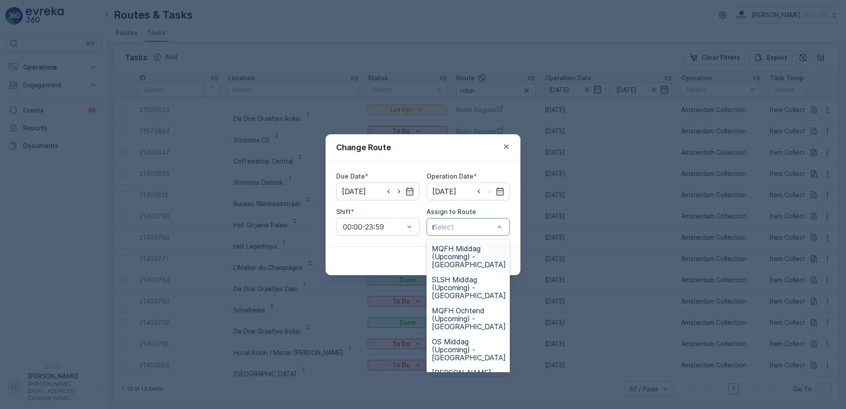
type input "rok"
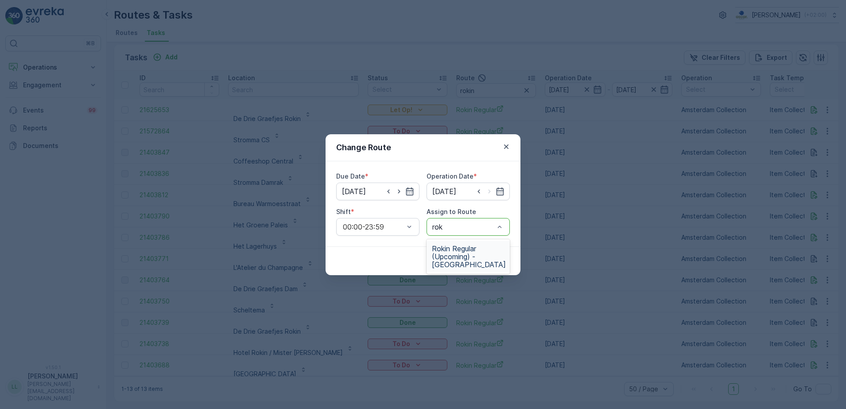
click at [458, 254] on span "Rokin Regular (Upcoming) - Amsterdam" at bounding box center [469, 257] width 74 height 24
click at [488, 260] on p "Submit" at bounding box center [494, 261] width 22 height 9
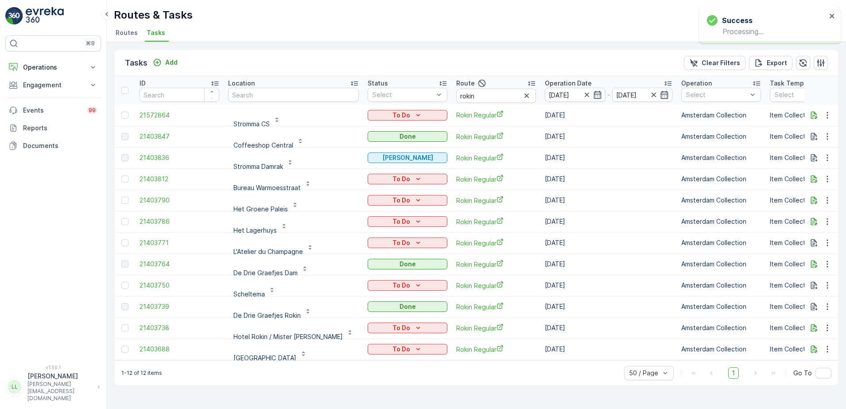
scroll to position [0, 0]
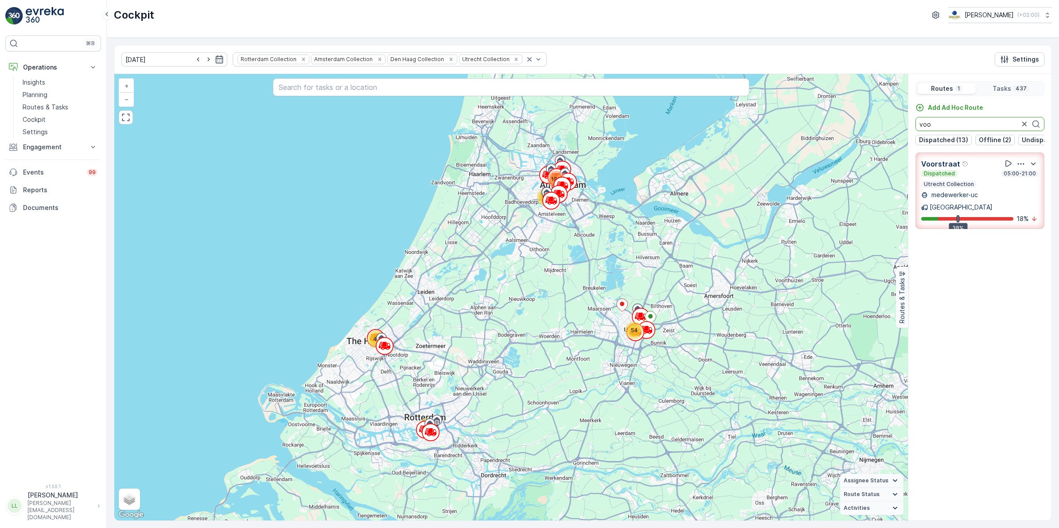
type input "voo"
click at [1027, 123] on icon "button" at bounding box center [1024, 124] width 9 height 9
type input "voor"
click at [1019, 125] on button "button" at bounding box center [1024, 124] width 11 height 11
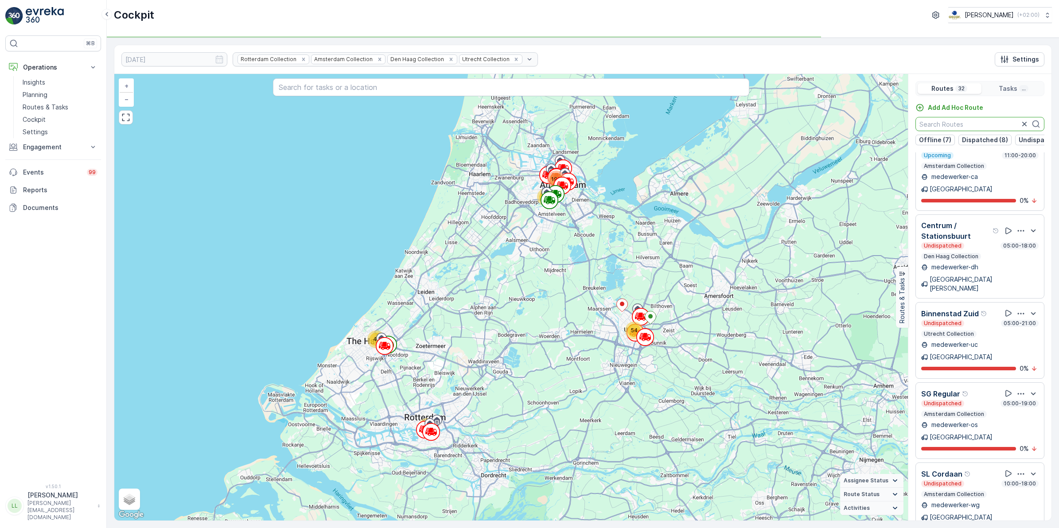
scroll to position [1163, 0]
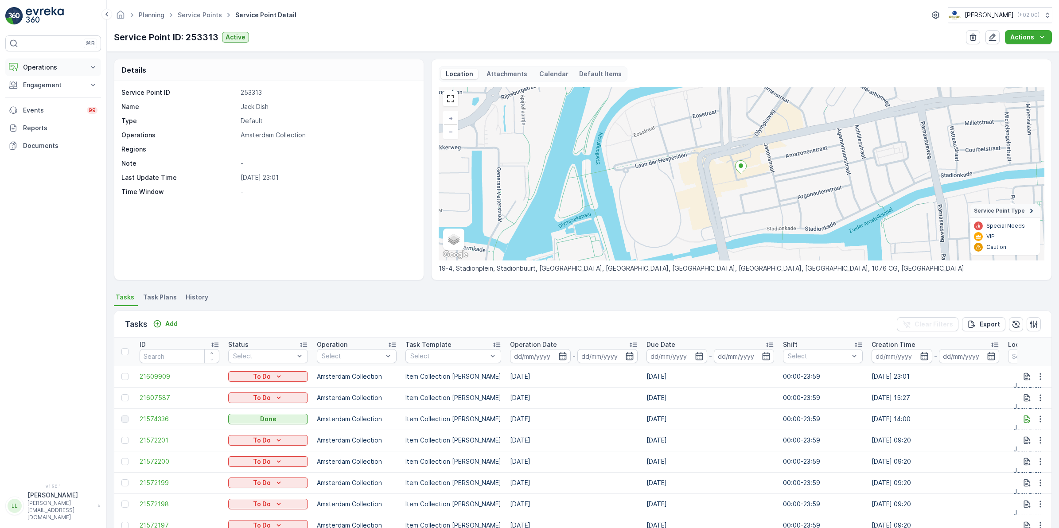
scroll to position [2, 0]
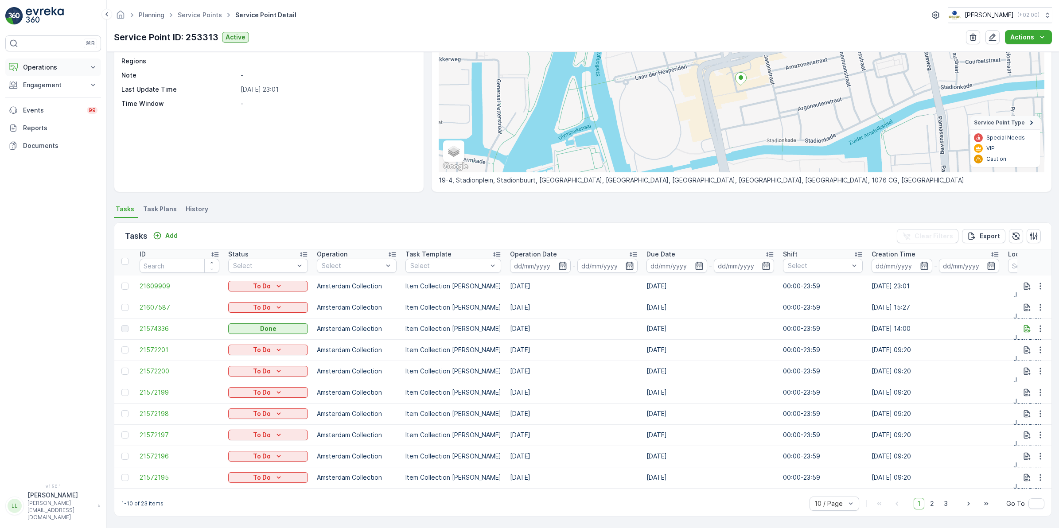
click at [36, 63] on p "Operations" at bounding box center [53, 67] width 60 height 9
click at [49, 105] on p "Routes & Tasks" at bounding box center [46, 107] width 46 height 9
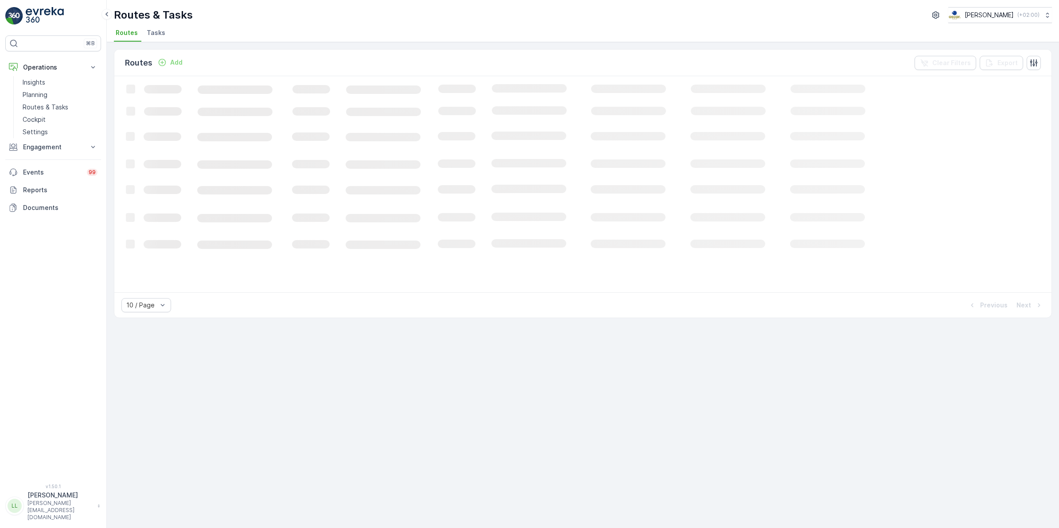
click at [159, 32] on span "Tasks" at bounding box center [156, 32] width 19 height 9
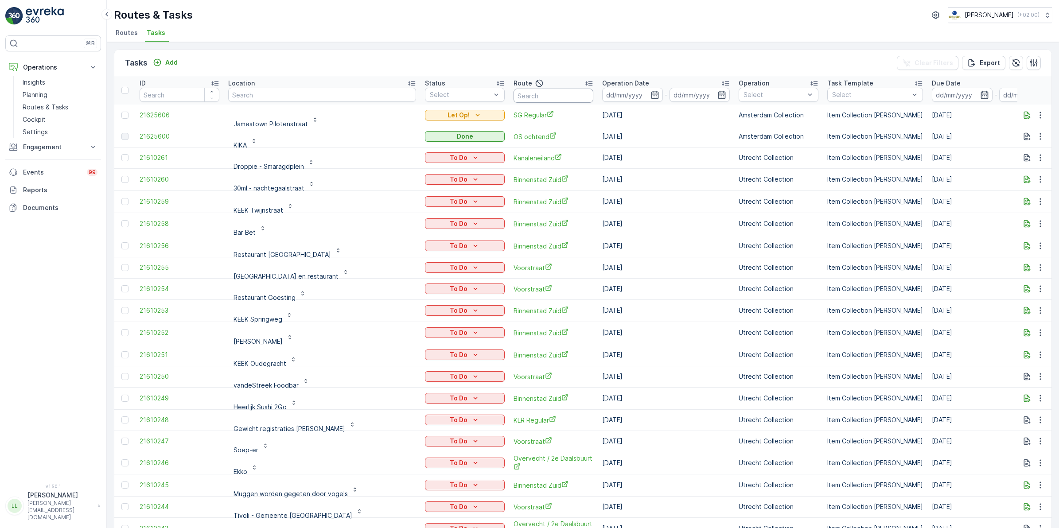
click at [556, 96] on input "text" at bounding box center [553, 96] width 80 height 14
click at [347, 97] on input "text" at bounding box center [322, 95] width 188 height 14
type input "rokin"
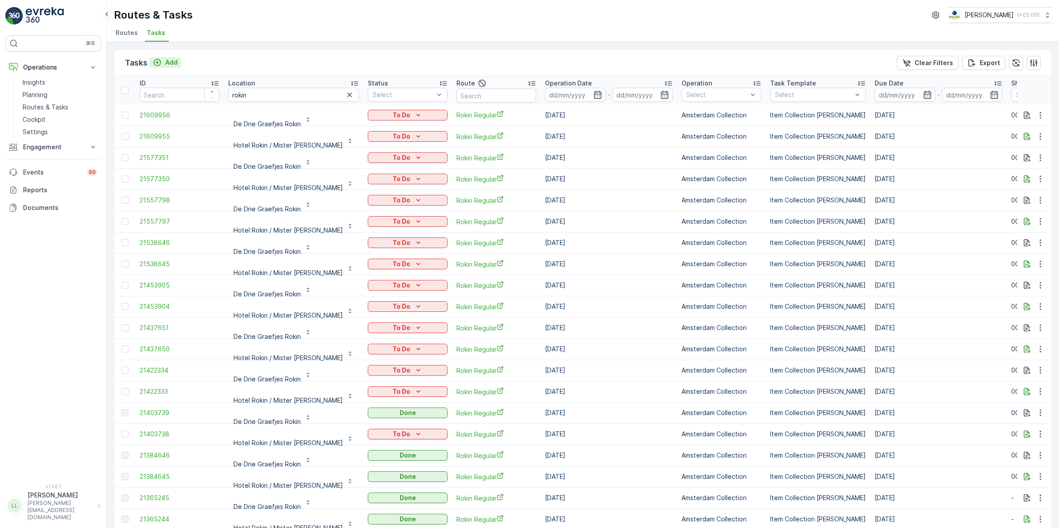
click at [170, 62] on p "Add" at bounding box center [171, 62] width 12 height 9
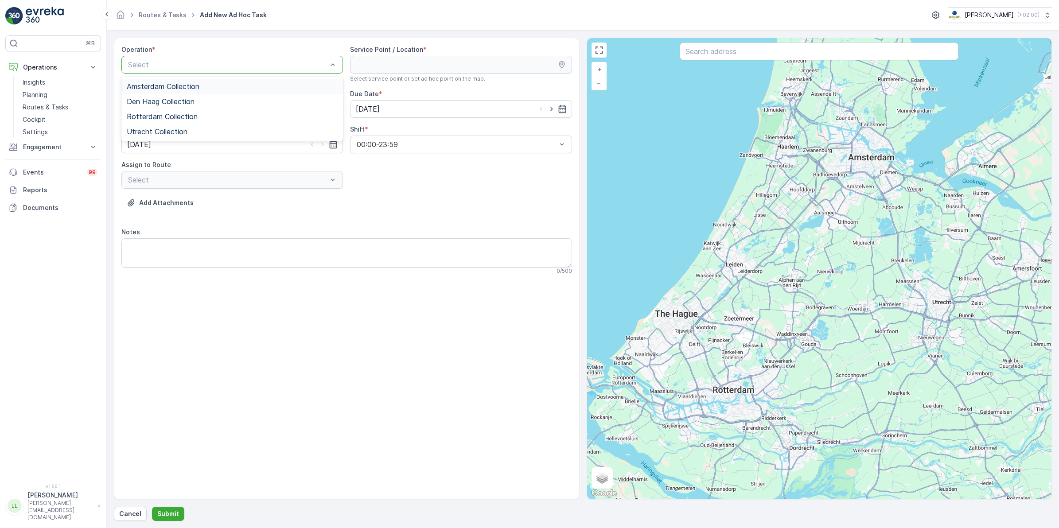
click at [208, 83] on div "Amsterdam Collection" at bounding box center [232, 86] width 211 height 8
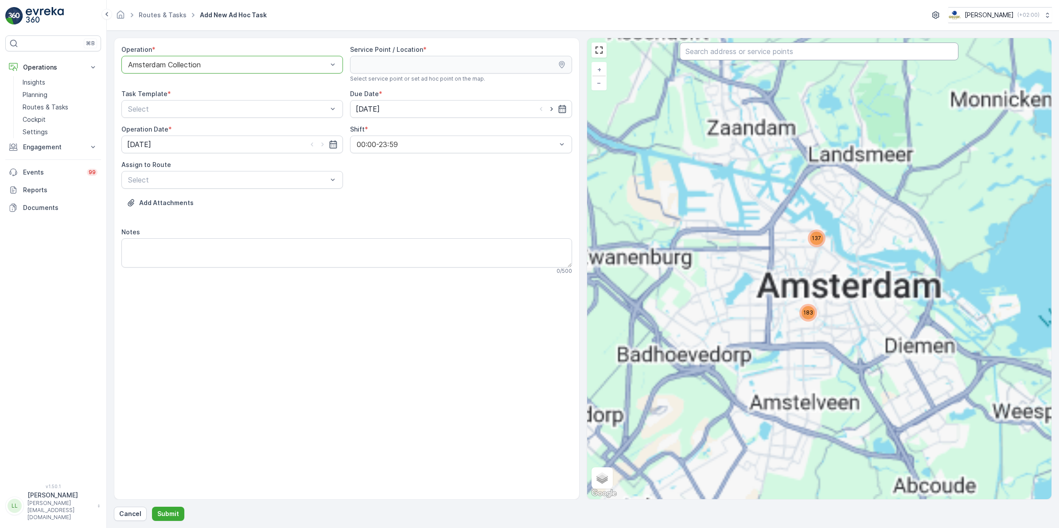
click at [743, 53] on input "text" at bounding box center [819, 52] width 279 height 18
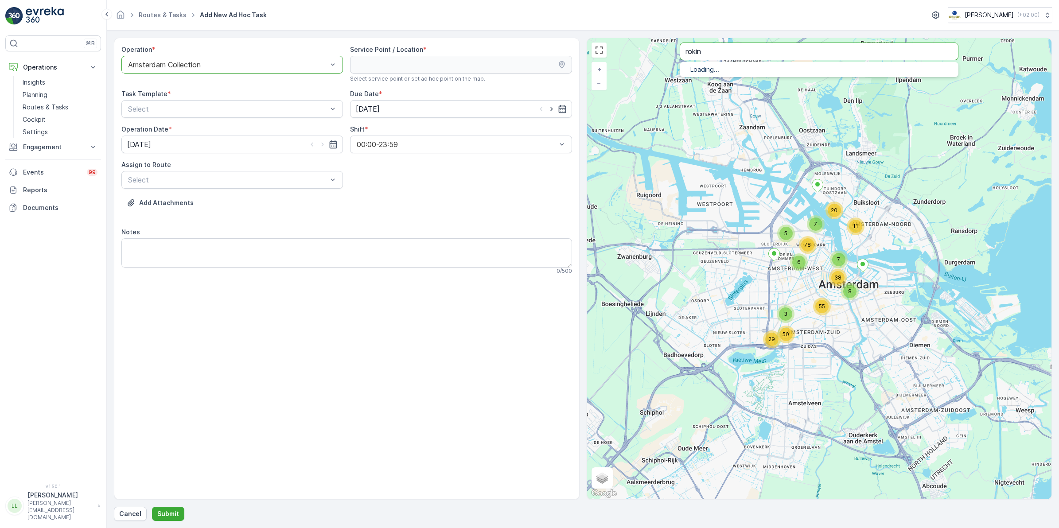
type input "rokin"
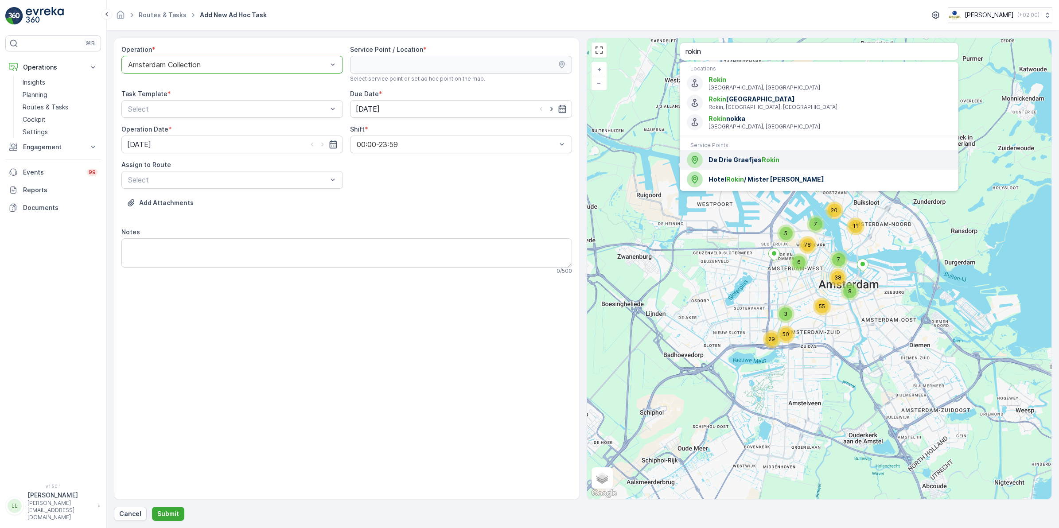
click at [799, 157] on span "De Drie Graefjes Rokin" at bounding box center [829, 159] width 243 height 9
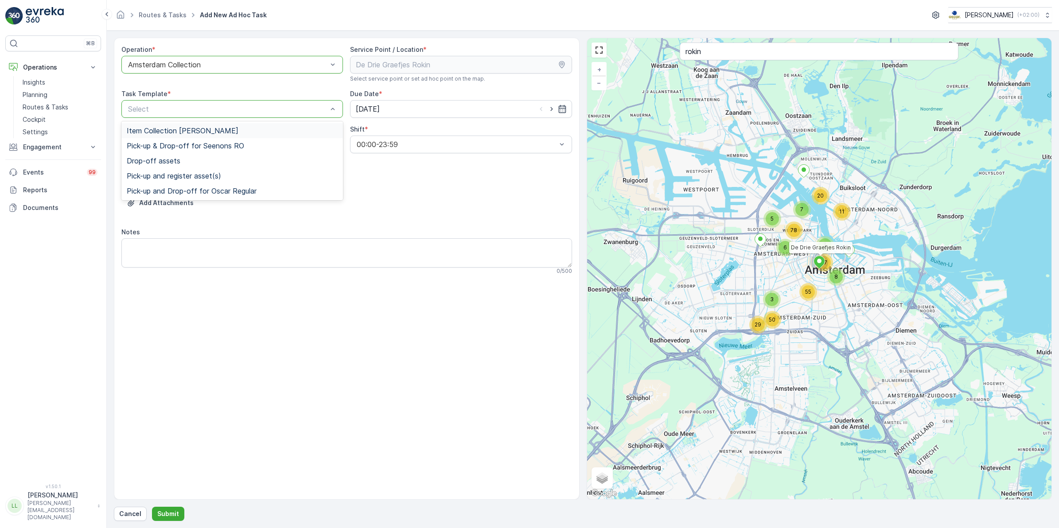
click at [311, 101] on div "Select" at bounding box center [232, 109] width 222 height 18
click at [260, 127] on div "Item Collection [PERSON_NAME]" at bounding box center [232, 131] width 211 height 8
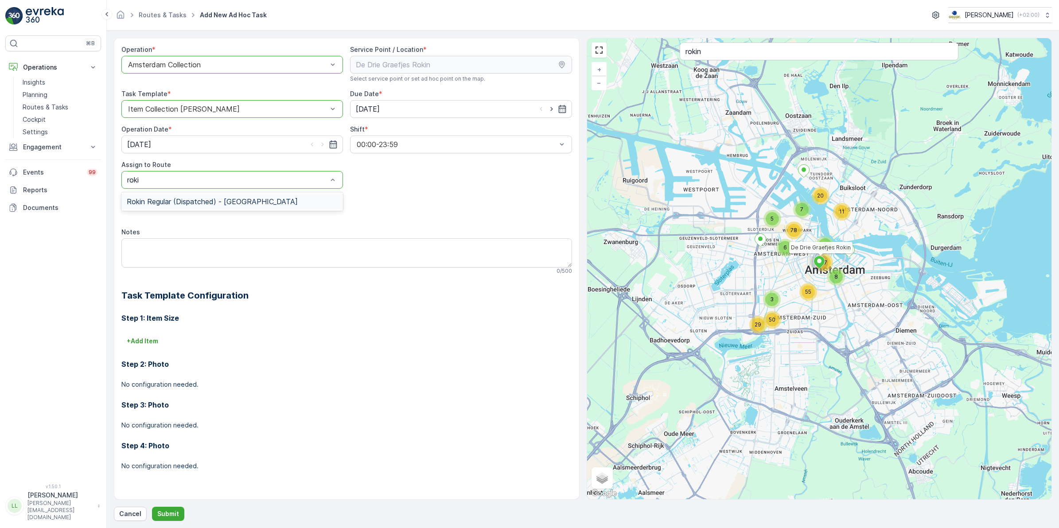
type input "rokin"
click at [163, 198] on span "Rokin Regular (Dispatched) - Amsterdam" at bounding box center [212, 202] width 171 height 8
click at [176, 239] on textarea "Notes" at bounding box center [346, 252] width 451 height 29
type textarea "Leveren: koffiedik bak mee 23L"
click at [168, 509] on p "Submit" at bounding box center [168, 513] width 22 height 9
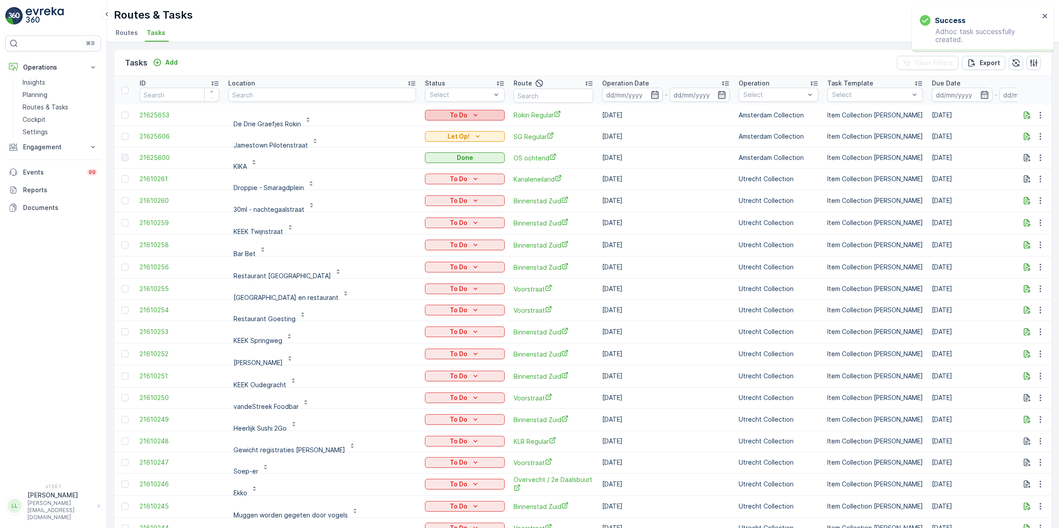
click at [464, 117] on div "To Do" at bounding box center [464, 115] width 73 height 9
click at [429, 127] on span "Let Op!" at bounding box center [420, 128] width 22 height 9
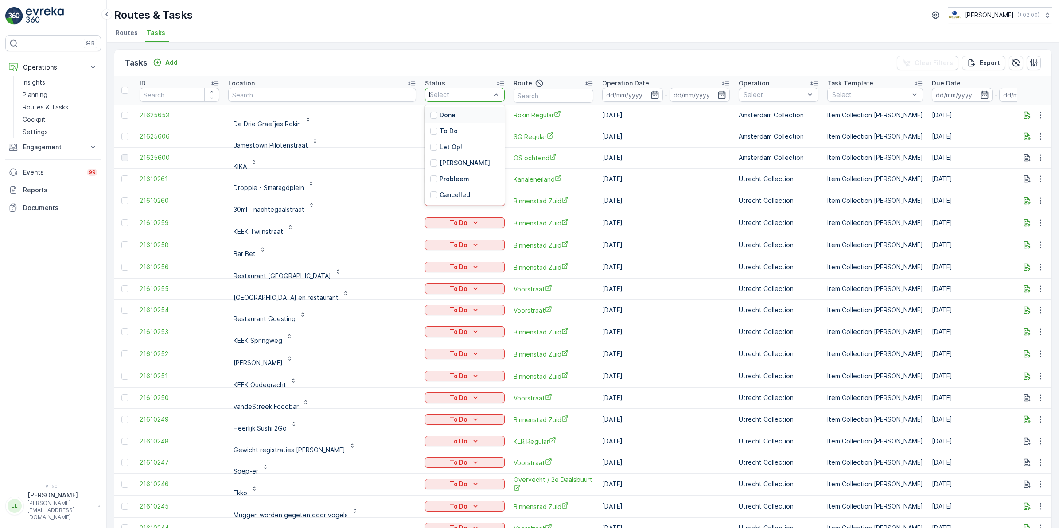
type input "let"
click at [439, 112] on p "Let Op!" at bounding box center [450, 115] width 23 height 9
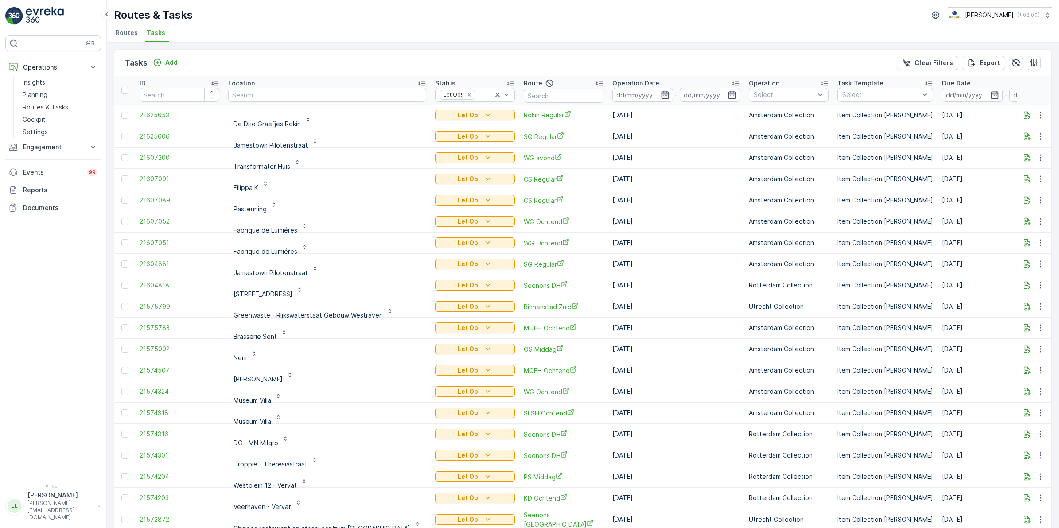
click at [661, 94] on icon "button" at bounding box center [665, 95] width 8 height 8
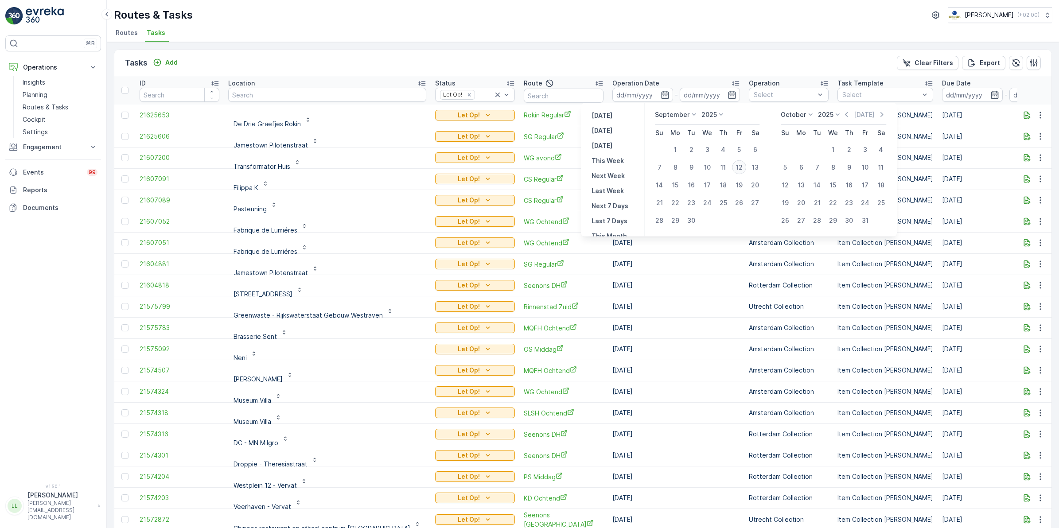
click at [741, 167] on div "12" at bounding box center [739, 167] width 14 height 14
type input "[DATE]"
click at [741, 167] on div "12" at bounding box center [739, 167] width 14 height 14
type input "[DATE]"
click at [741, 167] on div "12" at bounding box center [739, 167] width 14 height 14
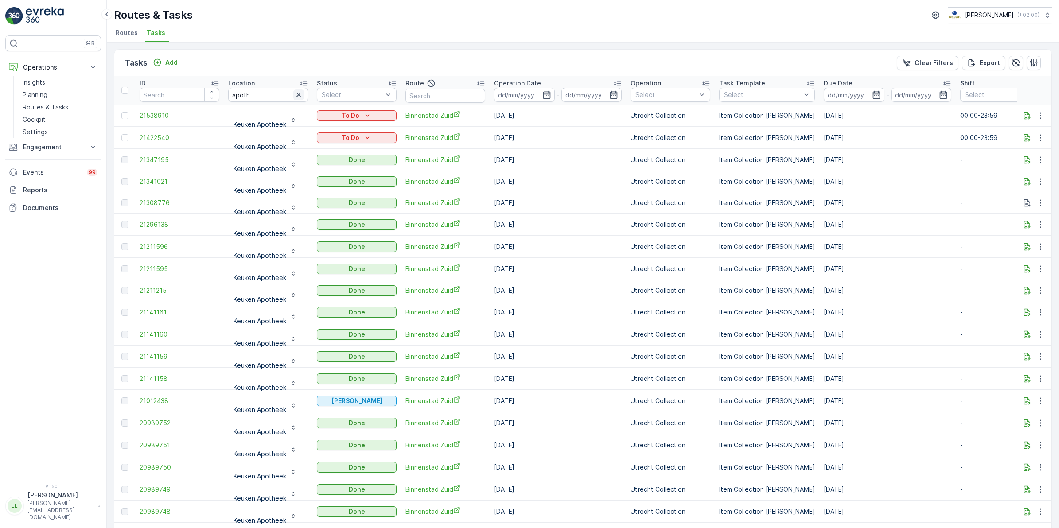
click at [302, 91] on icon "button" at bounding box center [298, 94] width 9 height 9
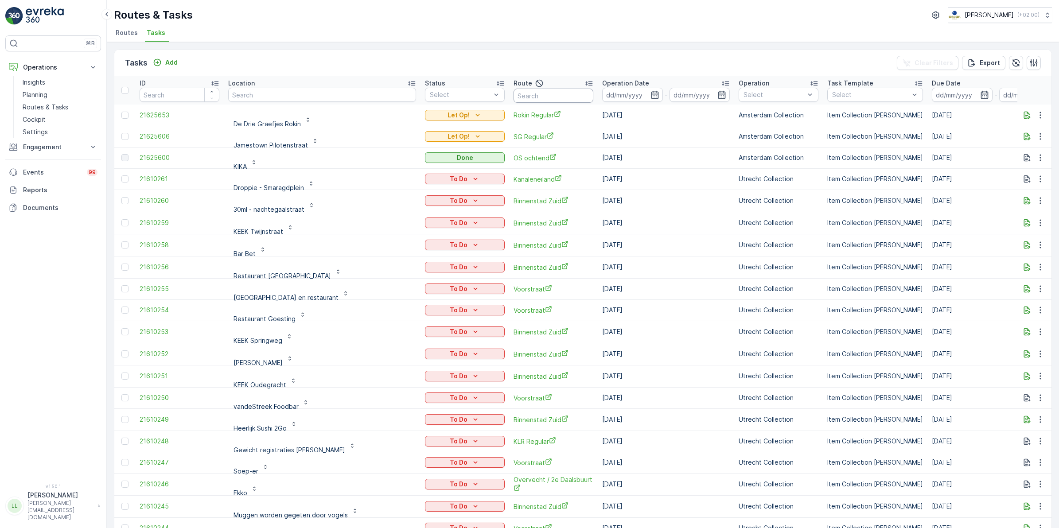
click at [535, 92] on input "text" at bounding box center [553, 96] width 80 height 14
type input "overve"
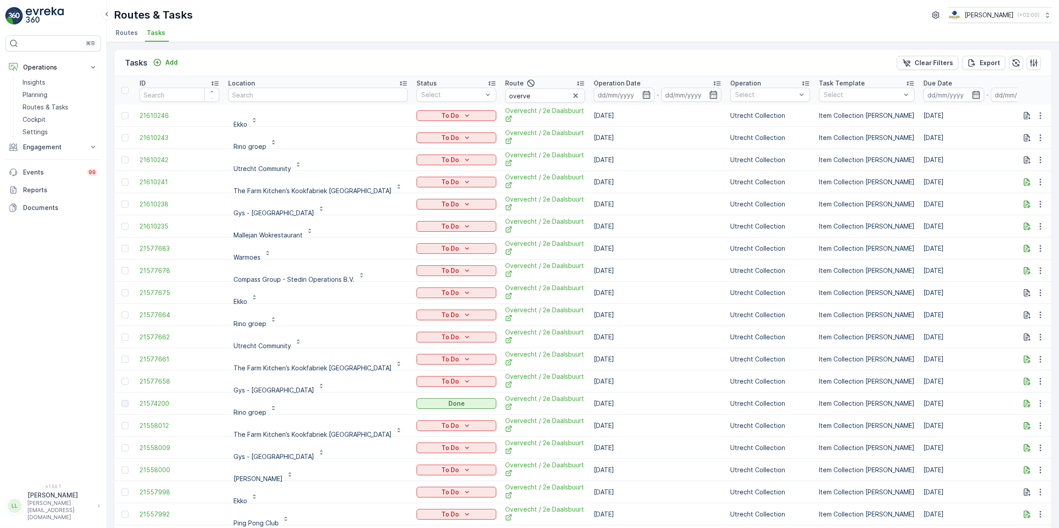
drag, startPoint x: 610, startPoint y: 93, endPoint x: 621, endPoint y: 98, distance: 12.1
click at [612, 93] on div at bounding box center [624, 95] width 61 height 14
click at [642, 94] on icon "button" at bounding box center [646, 94] width 9 height 9
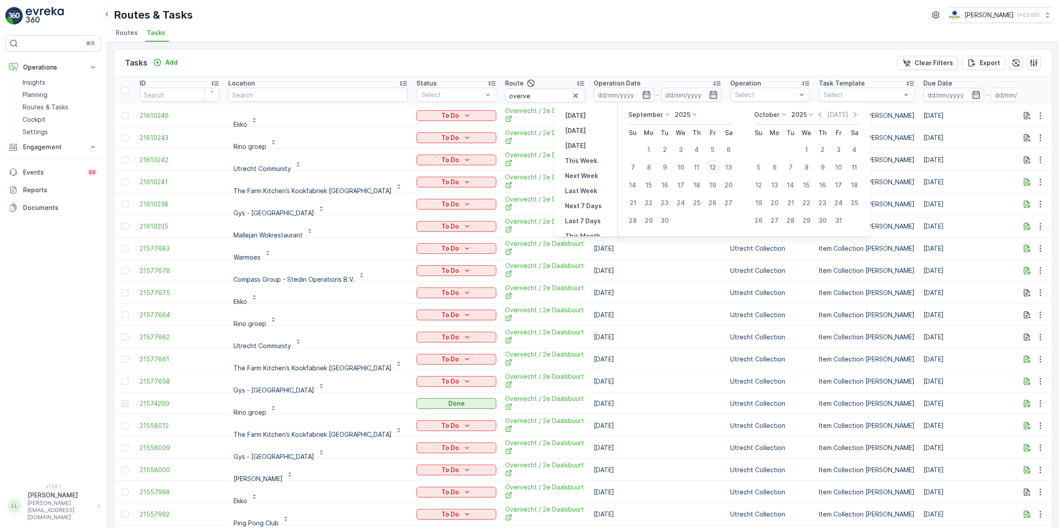
click at [712, 166] on div "12" at bounding box center [712, 167] width 14 height 14
type input "[DATE]"
click at [712, 166] on div "12" at bounding box center [712, 167] width 14 height 14
type input "[DATE]"
click at [712, 166] on div "12" at bounding box center [712, 167] width 14 height 14
